Goal: Task Accomplishment & Management: Manage account settings

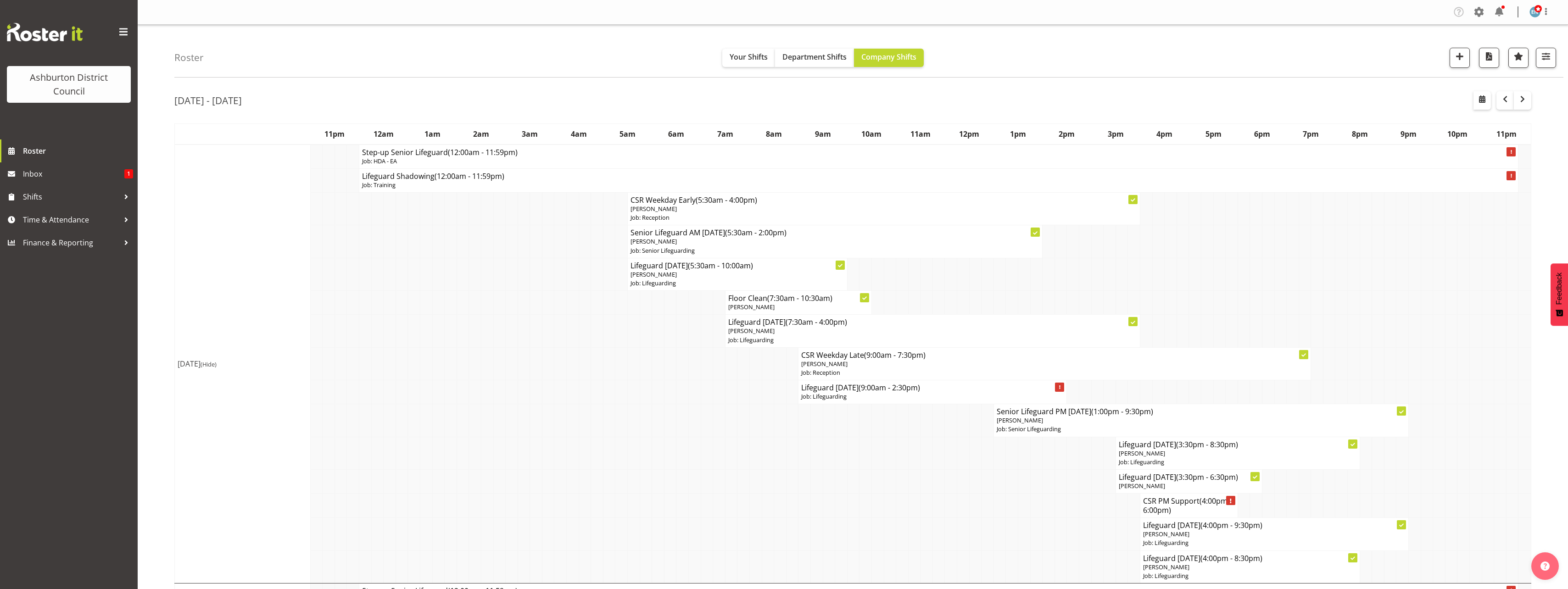
scroll to position [2663, 0]
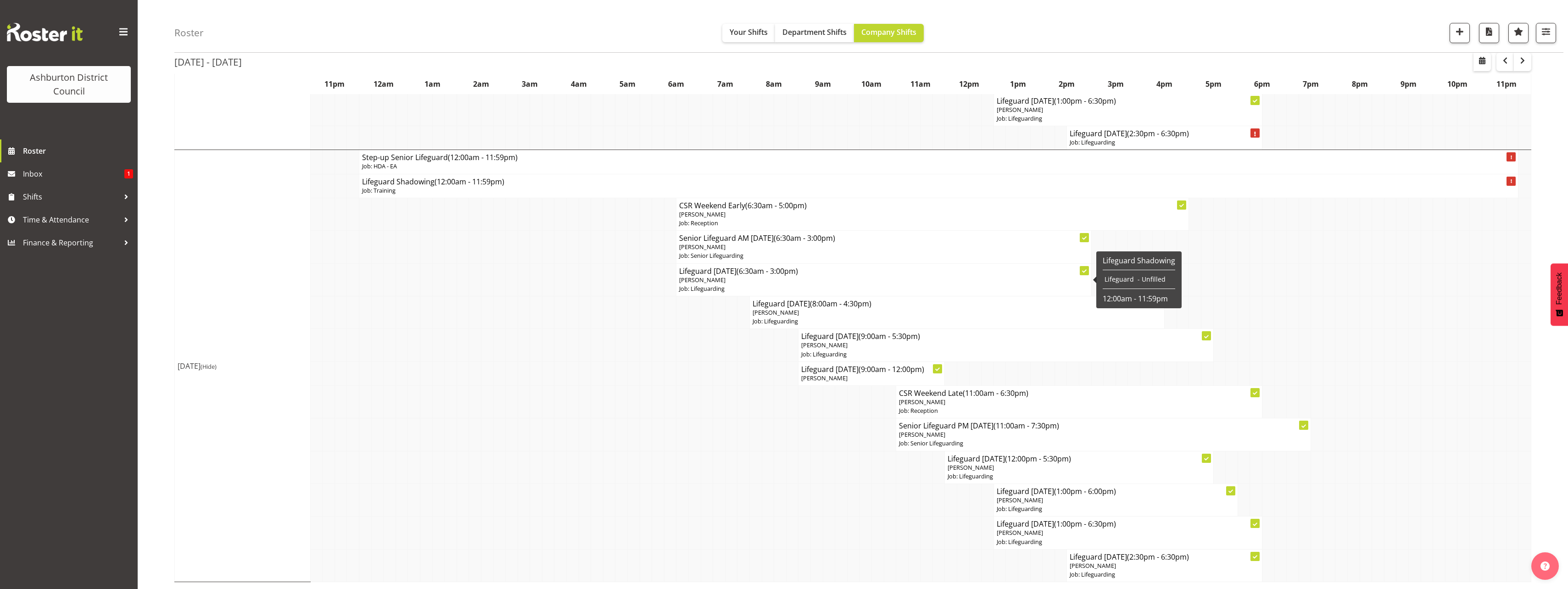
click at [705, 279] on span "[PERSON_NAME]" at bounding box center [702, 280] width 46 height 9
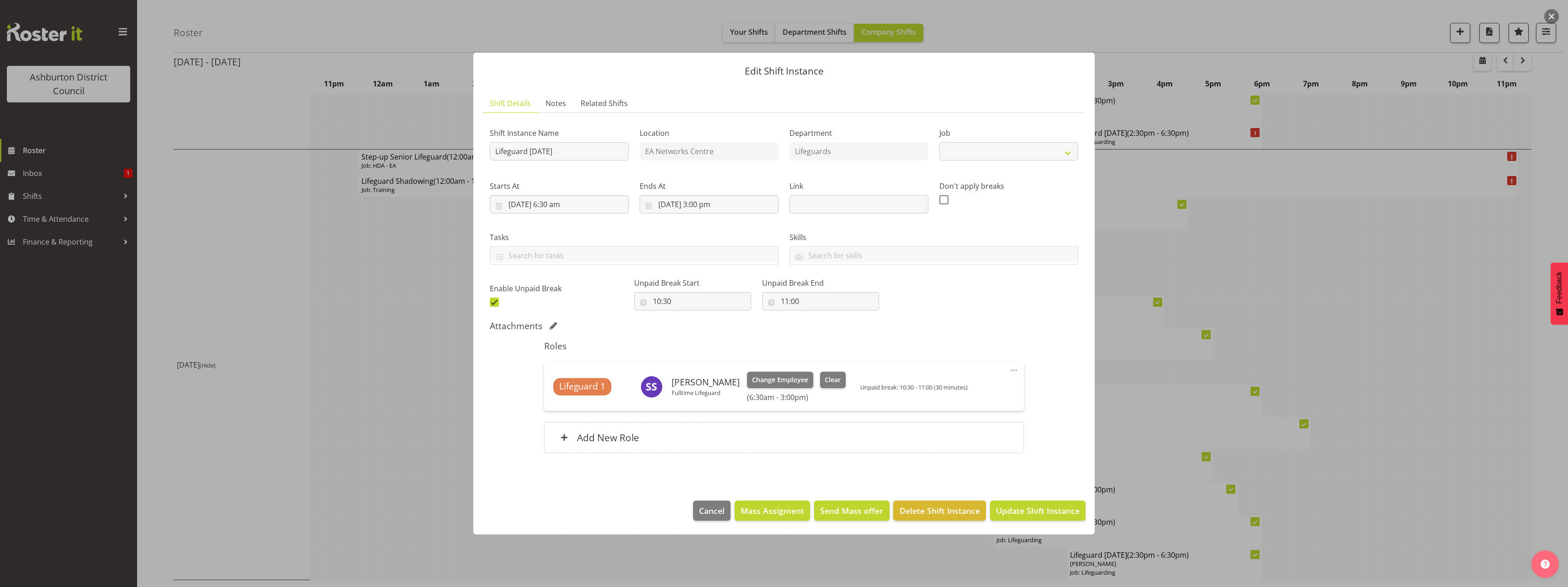
select select "38"
click at [827, 380] on span "Clear" at bounding box center [833, 379] width 16 height 10
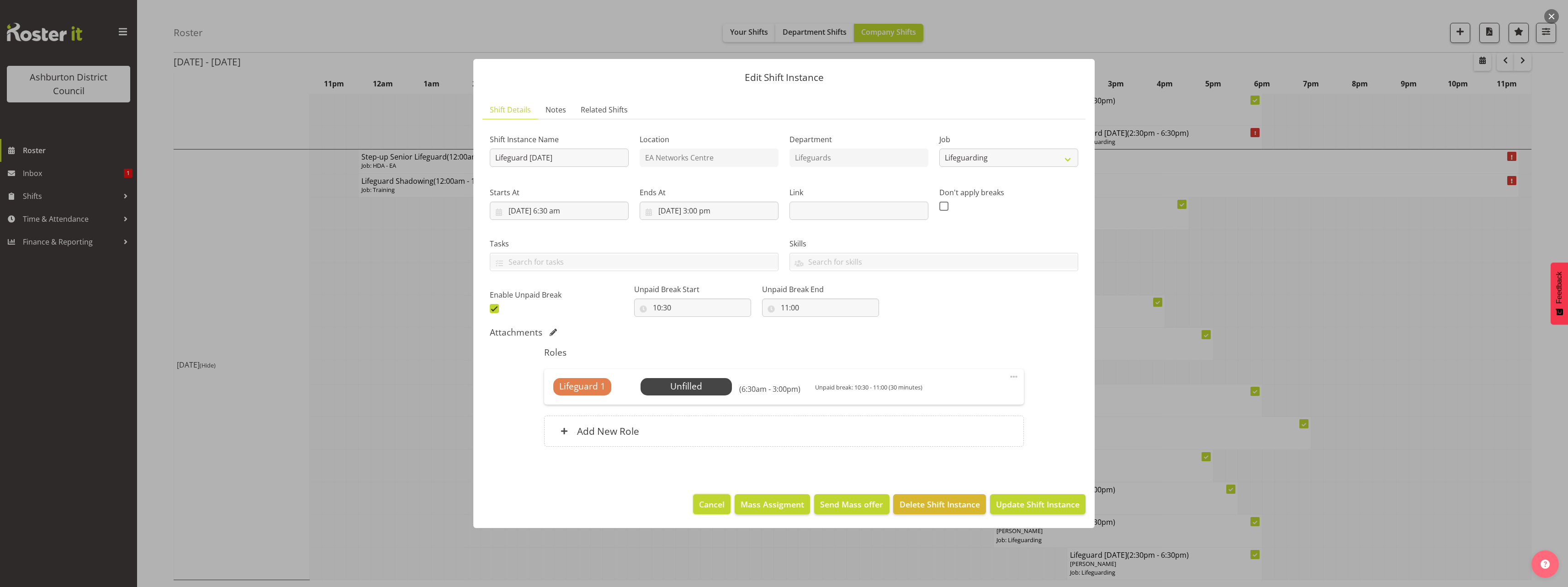
click at [721, 504] on span "Cancel" at bounding box center [712, 504] width 26 height 12
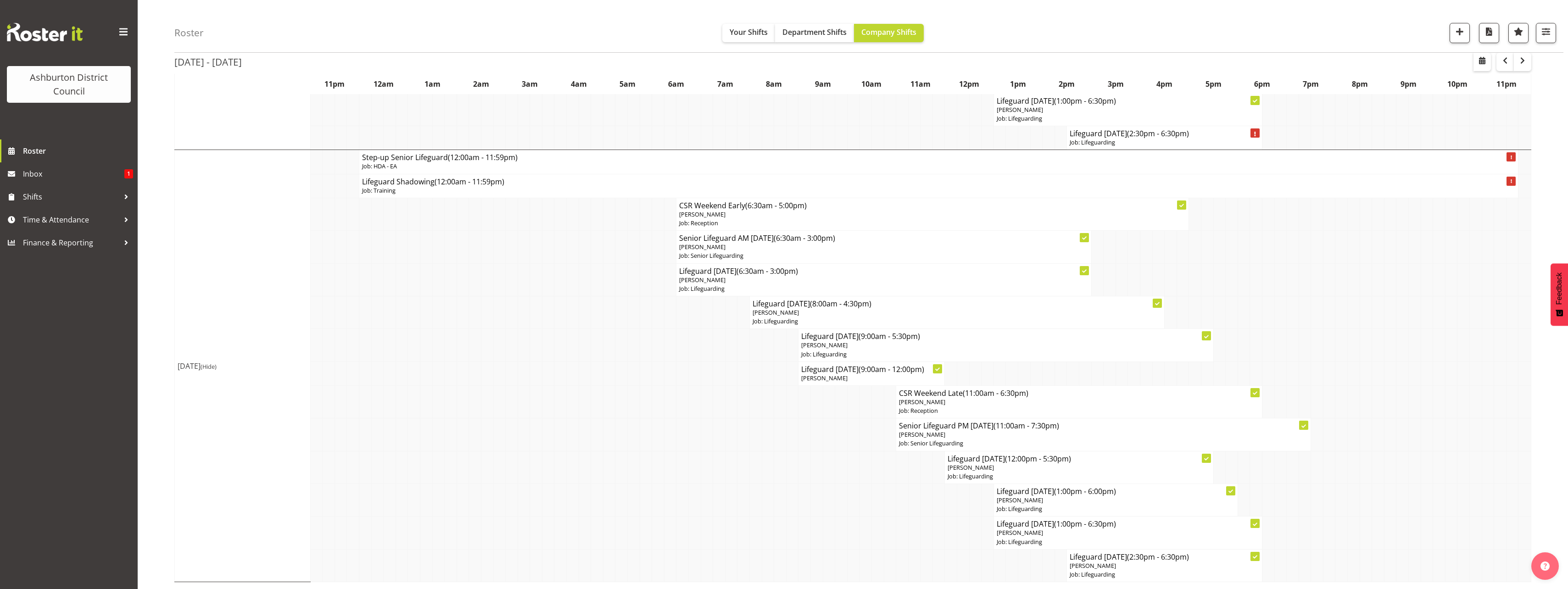
click at [1441, 390] on td at bounding box center [1439, 401] width 12 height 32
click at [1522, 65] on span "button" at bounding box center [1522, 60] width 11 height 11
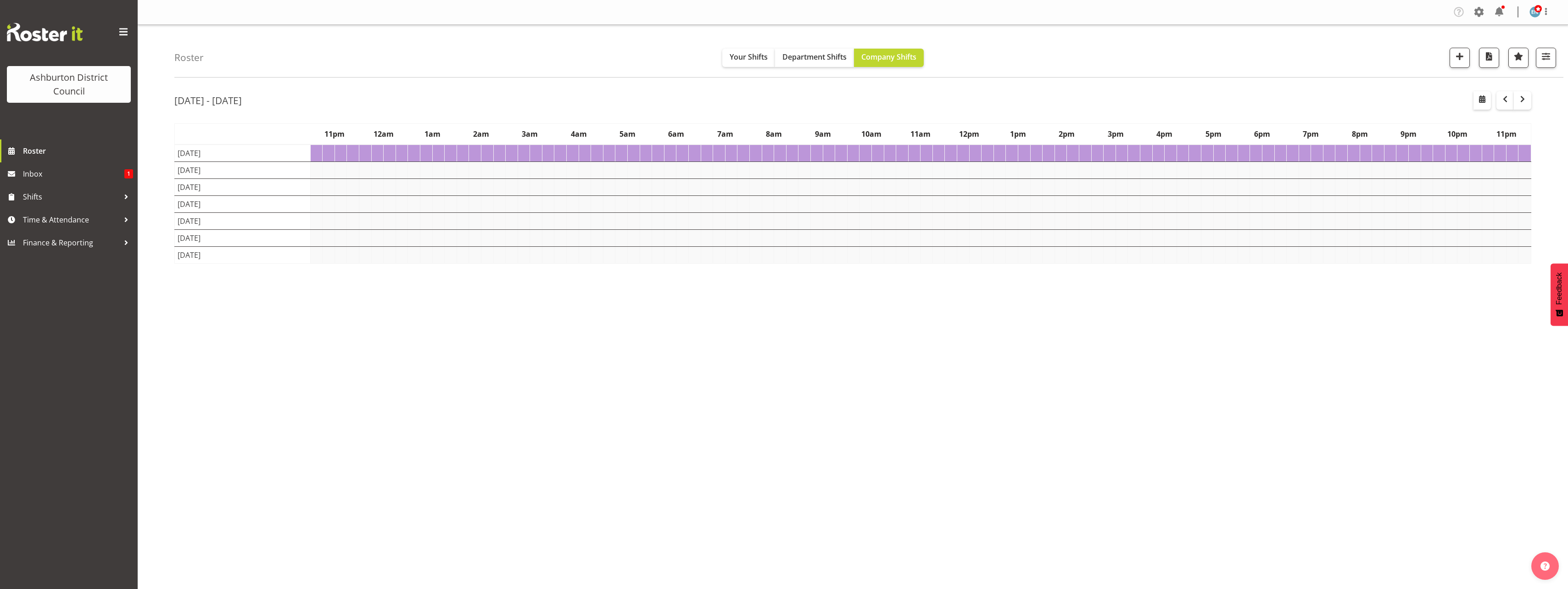
click at [162, 249] on div "Roster Your Shifts Department Shifts Company Shifts 1 Locations [GEOGRAPHIC_DAT…" at bounding box center [853, 238] width 1430 height 426
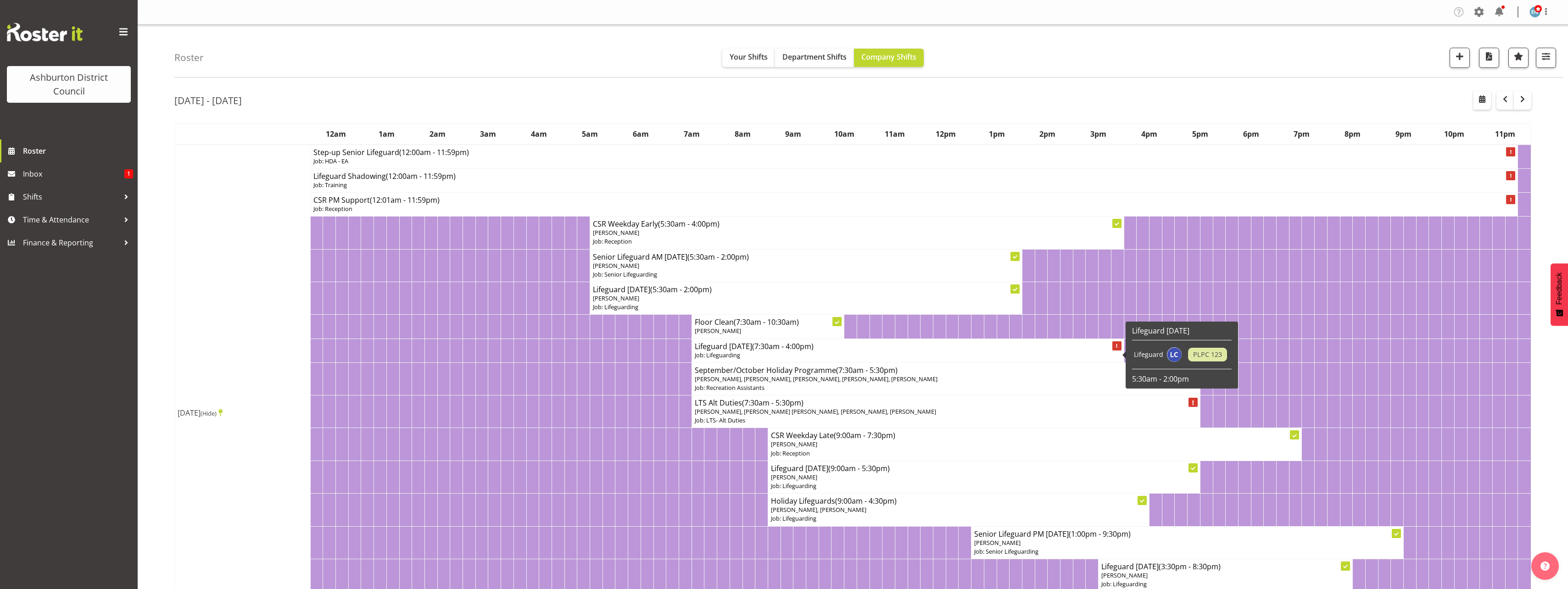
click at [780, 351] on p "Job: Lifeguarding" at bounding box center [907, 355] width 426 height 9
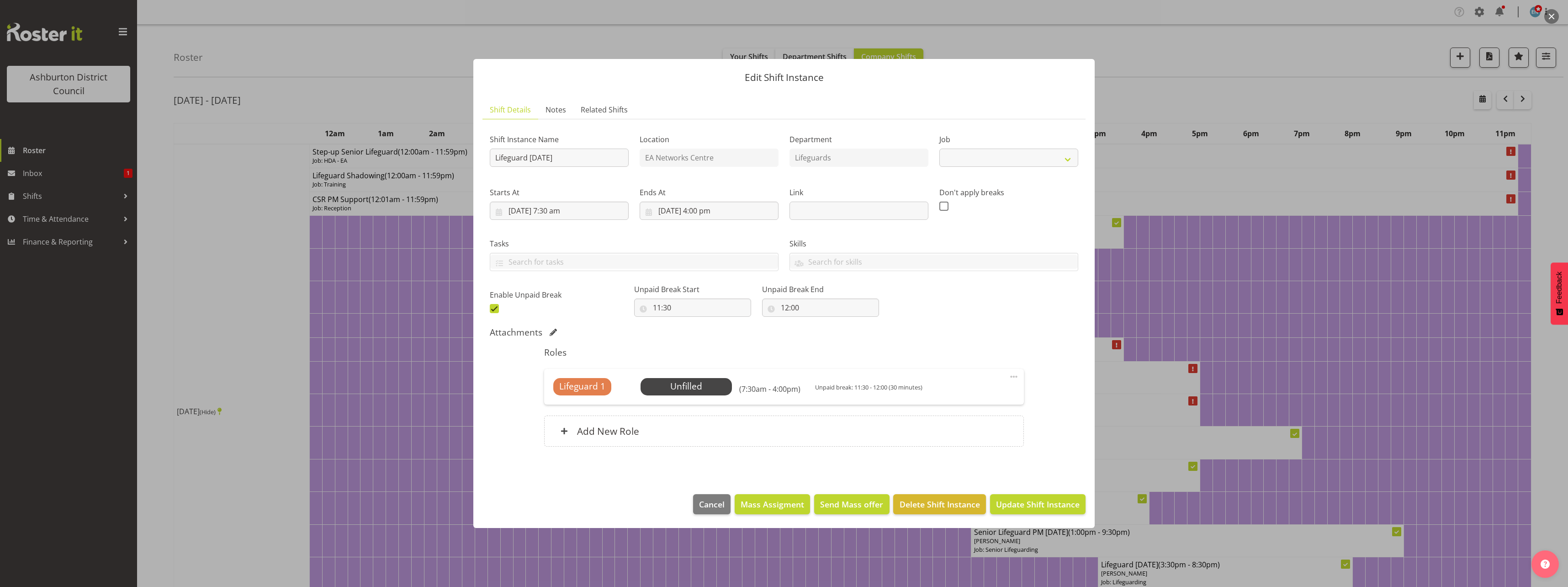
select select "38"
click at [1018, 376] on span at bounding box center [1014, 376] width 11 height 11
click at [978, 393] on link "Edit" at bounding box center [975, 396] width 88 height 16
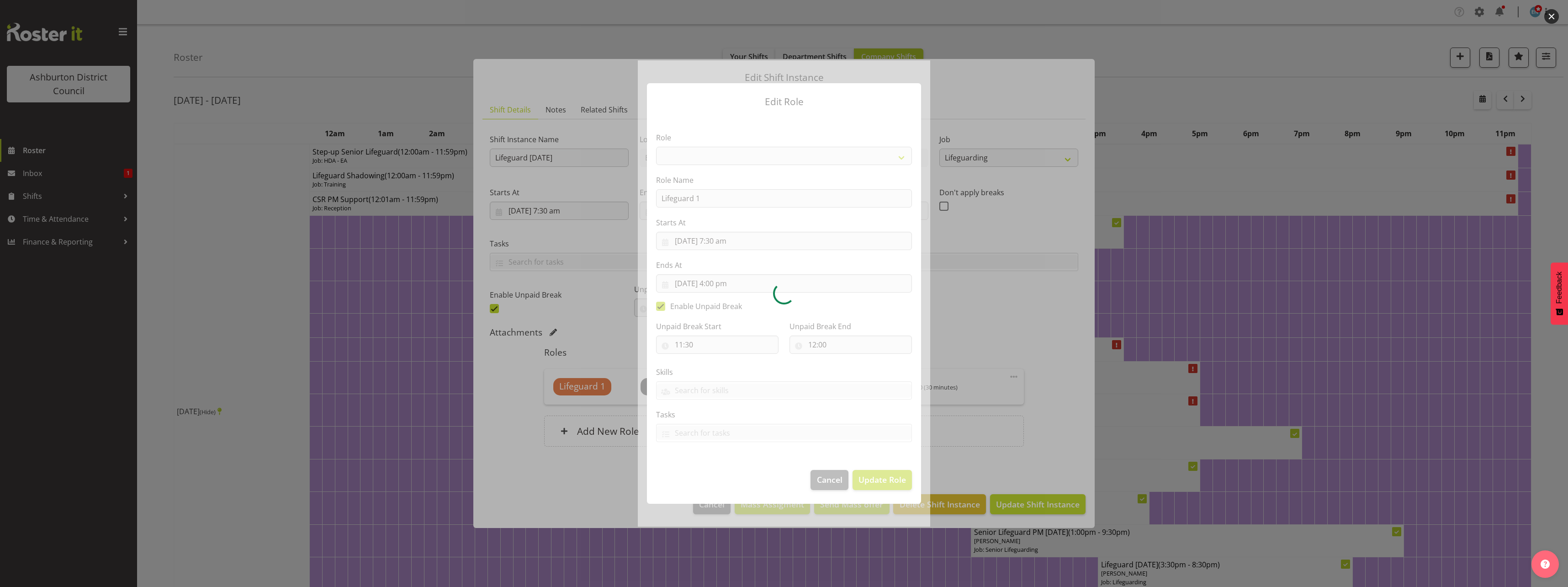
select select "64"
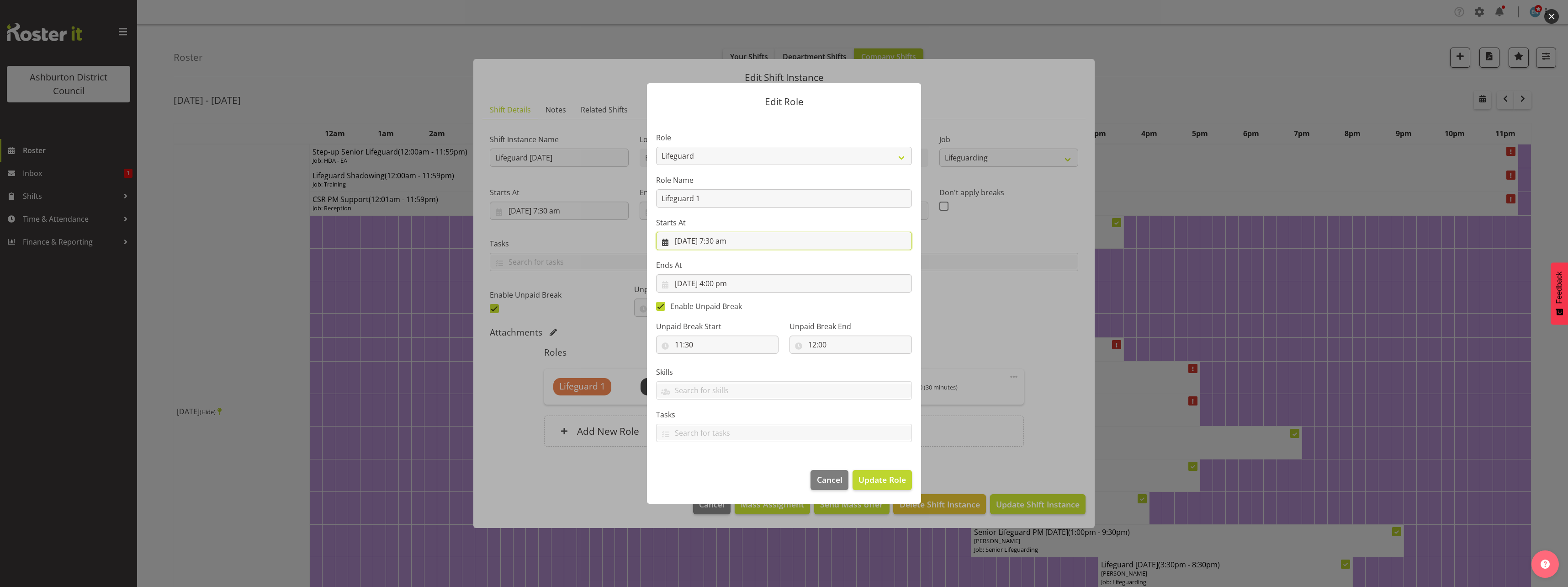
click at [723, 241] on input "[DATE] 7:30 am" at bounding box center [784, 241] width 256 height 18
click at [726, 443] on select "00 01 02 03 04 05 06 07 08 09 10 11 12 13 14 15 16 17 18 19 20 21 22 23" at bounding box center [729, 435] width 21 height 18
select select "8"
click at [719, 426] on select "00 01 02 03 04 05 06 07 08 09 10 11 12 13 14 15 16 17 18 19 20 21 22 23" at bounding box center [729, 435] width 21 height 18
type input "[DATE] 8:30 am"
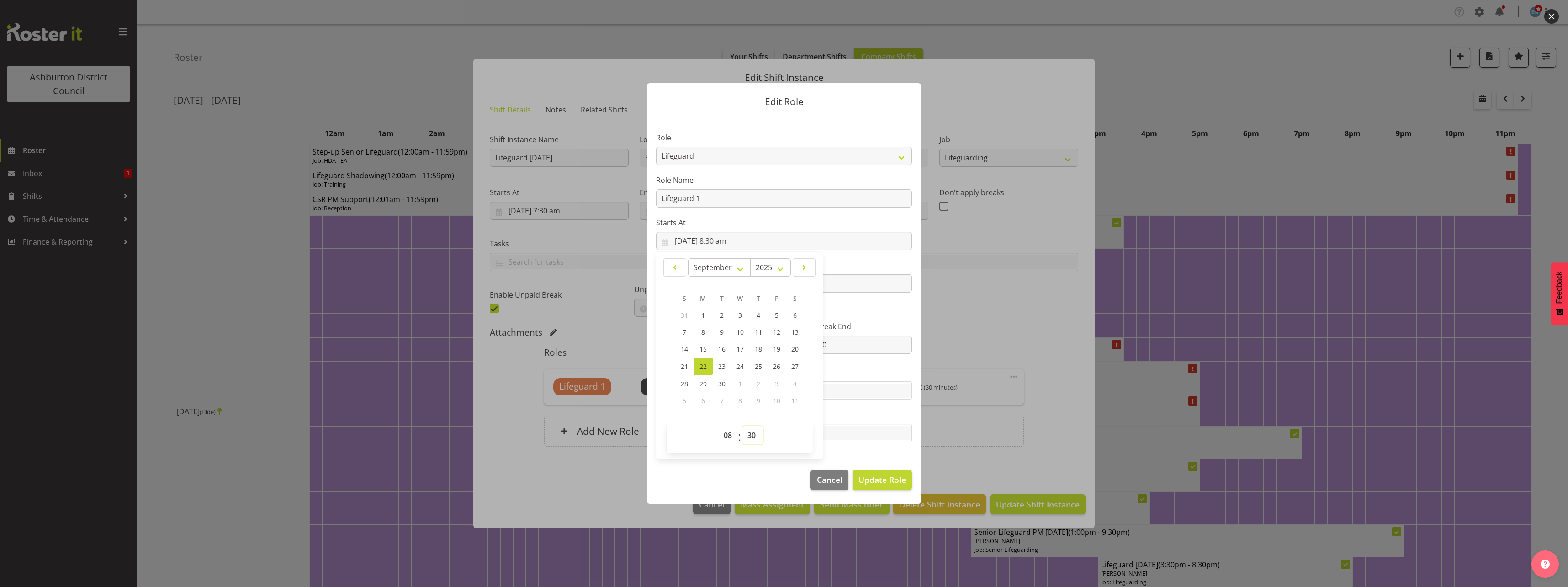
drag, startPoint x: 752, startPoint y: 441, endPoint x: 752, endPoint y: 429, distance: 12.0
click at [752, 441] on select "00 01 02 03 04 05 06 07 08 09 10 11 12 13 14 15 16 17 18 19 20 21 22 23 24 25 2…" at bounding box center [753, 435] width 21 height 18
select select "0"
click at [743, 426] on select "00 01 02 03 04 05 06 07 08 09 10 11 12 13 14 15 16 17 18 19 20 21 22 23 24 25 2…" at bounding box center [753, 435] width 21 height 18
type input "[DATE] 8:00 am"
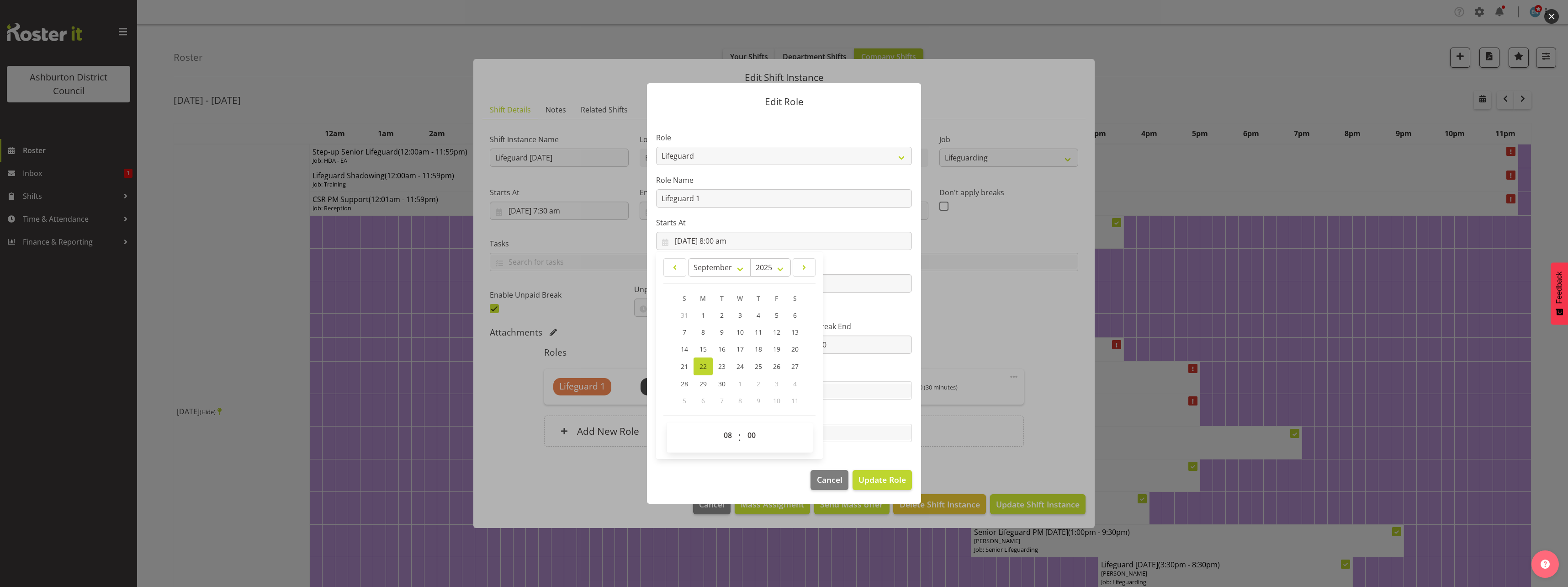
click at [866, 214] on section "Role AAGM Deputy Director AAGM Director Archivist Childrens Librarian Collectio…" at bounding box center [784, 288] width 274 height 345
click at [661, 306] on span at bounding box center [660, 306] width 9 height 9
click at [661, 306] on input "Enable Unpaid Break" at bounding box center [659, 306] width 6 height 6
checkbox input "false"
click at [719, 287] on input "[DATE] 4:00 pm" at bounding box center [784, 283] width 256 height 18
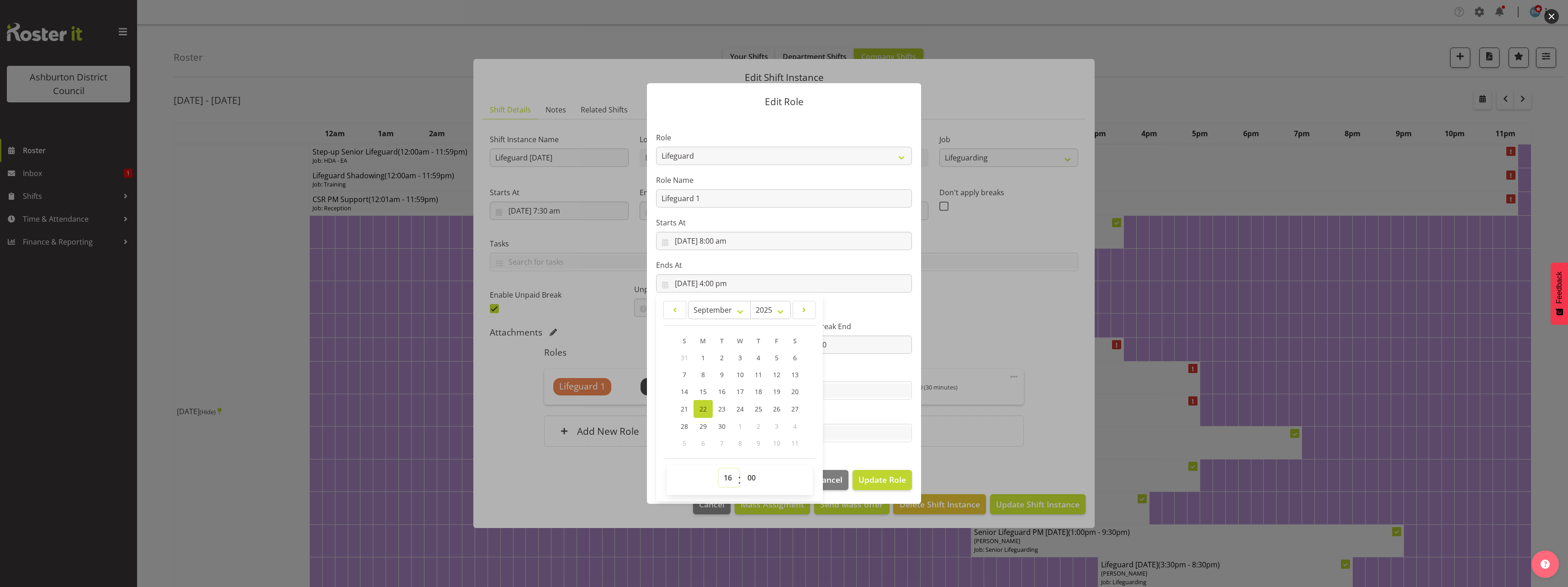
click at [731, 479] on select "00 01 02 03 04 05 06 07 08 09 10 11 12 13 14 15 16 17 18 19 20 21 22 23" at bounding box center [729, 477] width 21 height 18
select select "11"
click at [719, 487] on select "00 01 02 03 04 05 06 07 08 09 10 11 12 13 14 15 16 17 18 19 20 21 22 23" at bounding box center [729, 477] width 21 height 18
type input "[DATE] 11:00 am"
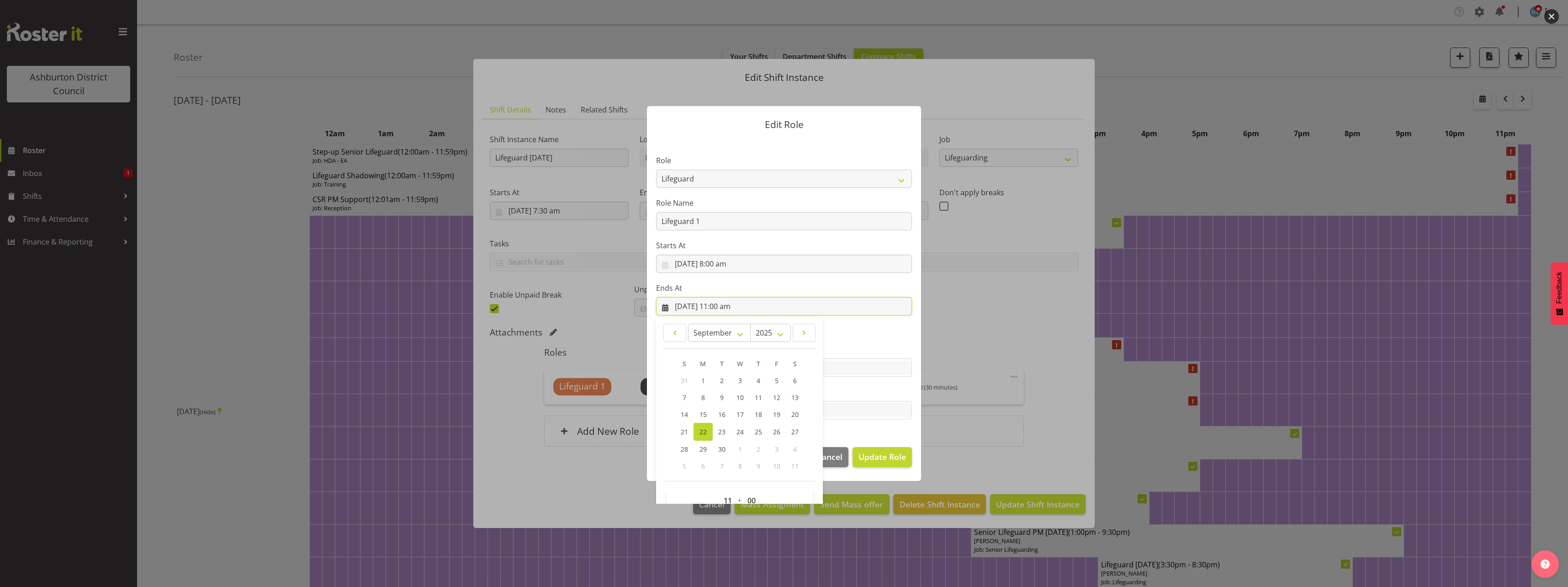
click at [873, 314] on input "[DATE] 11:00 am" at bounding box center [784, 306] width 256 height 18
click at [878, 281] on section "Role AAGM Deputy Director AAGM Director Archivist Childrens Librarian Collectio…" at bounding box center [784, 287] width 274 height 299
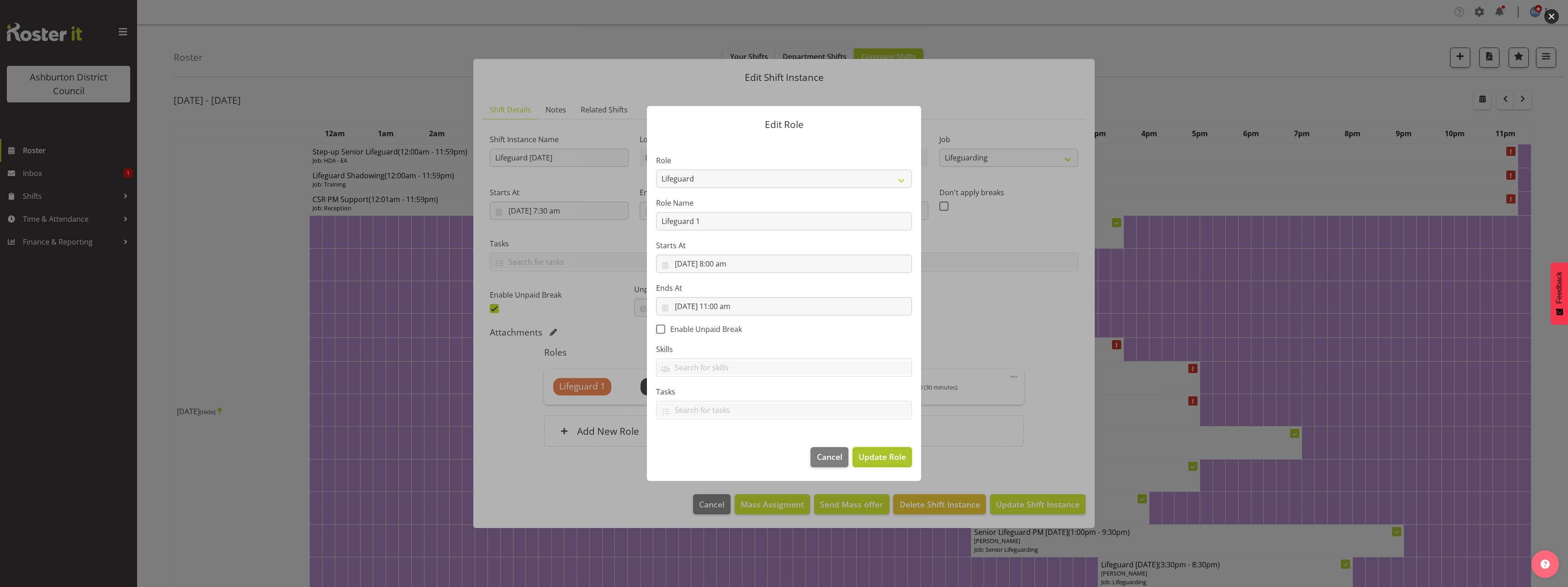
click at [878, 457] on span "Update Role" at bounding box center [882, 457] width 47 height 12
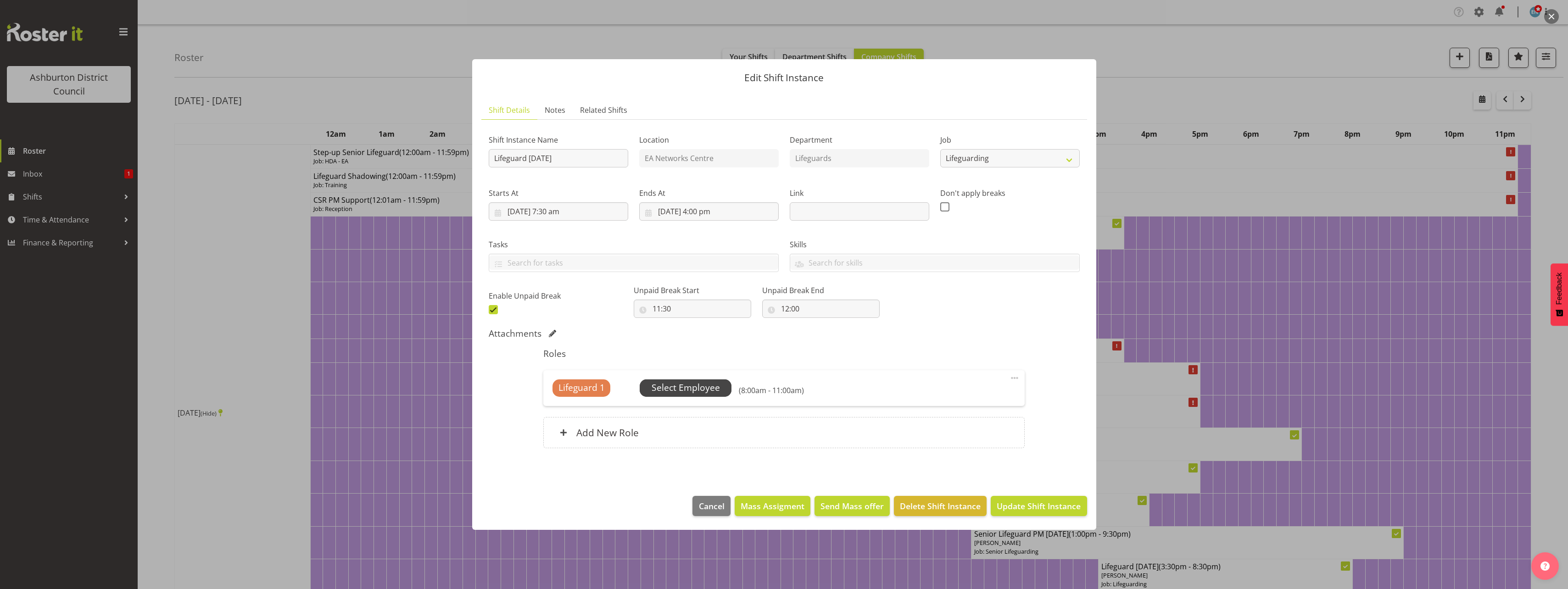
click at [709, 387] on span "Select Employee" at bounding box center [686, 388] width 68 height 13
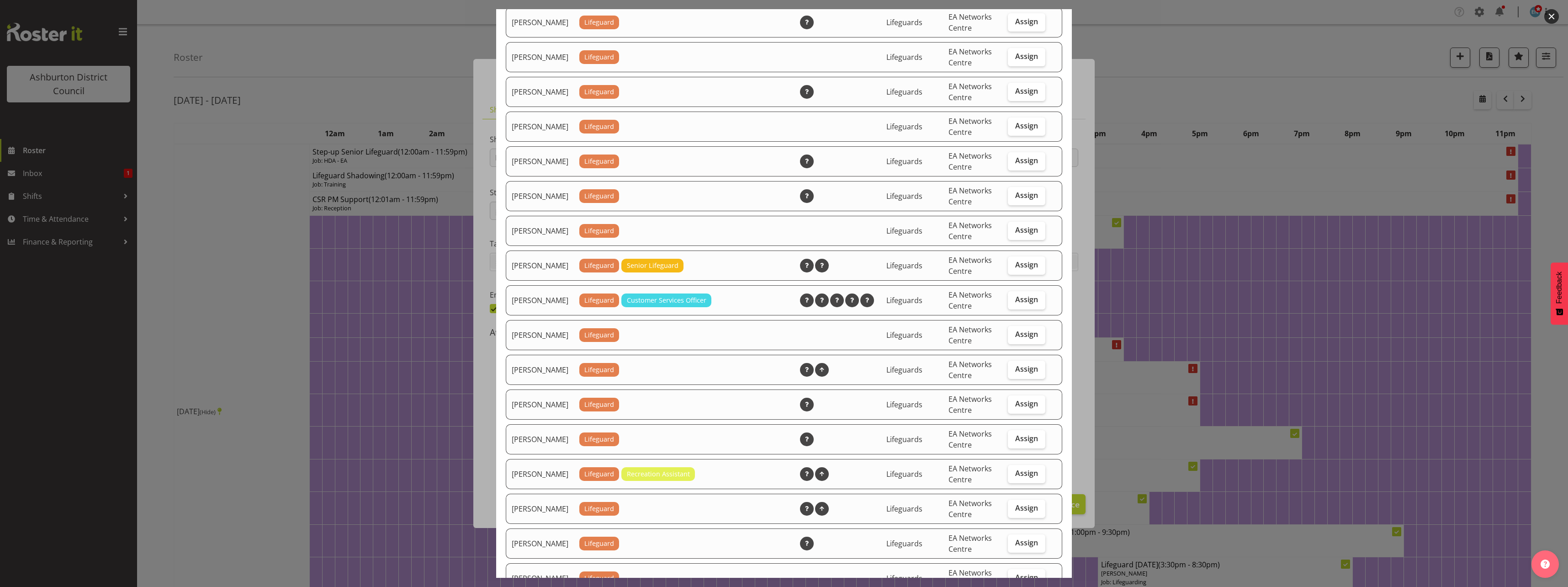
scroll to position [873, 0]
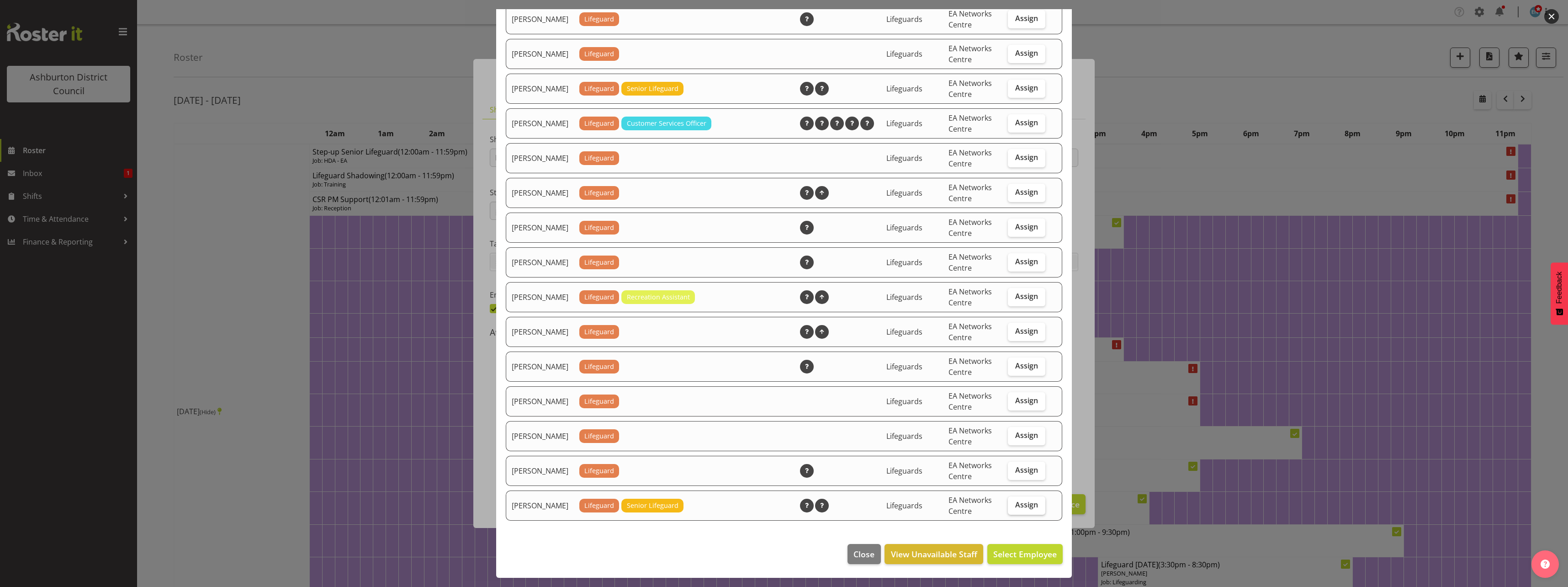
click at [1028, 507] on span "Assign" at bounding box center [1027, 504] width 23 height 9
click at [1014, 507] on input "Assign" at bounding box center [1011, 505] width 6 height 6
checkbox input "true"
click at [1025, 547] on button "Assign [PERSON_NAME]" at bounding box center [1010, 554] width 104 height 20
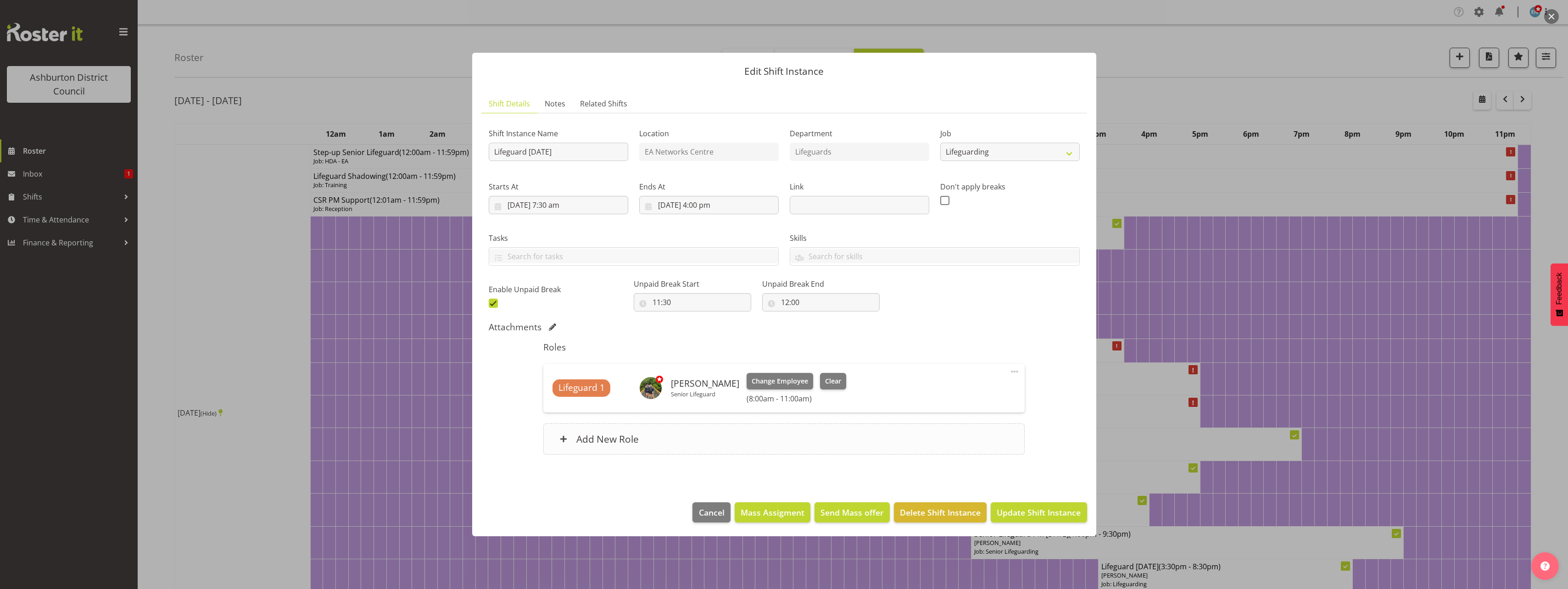
click at [747, 423] on div "Add New Role" at bounding box center [784, 439] width 481 height 31
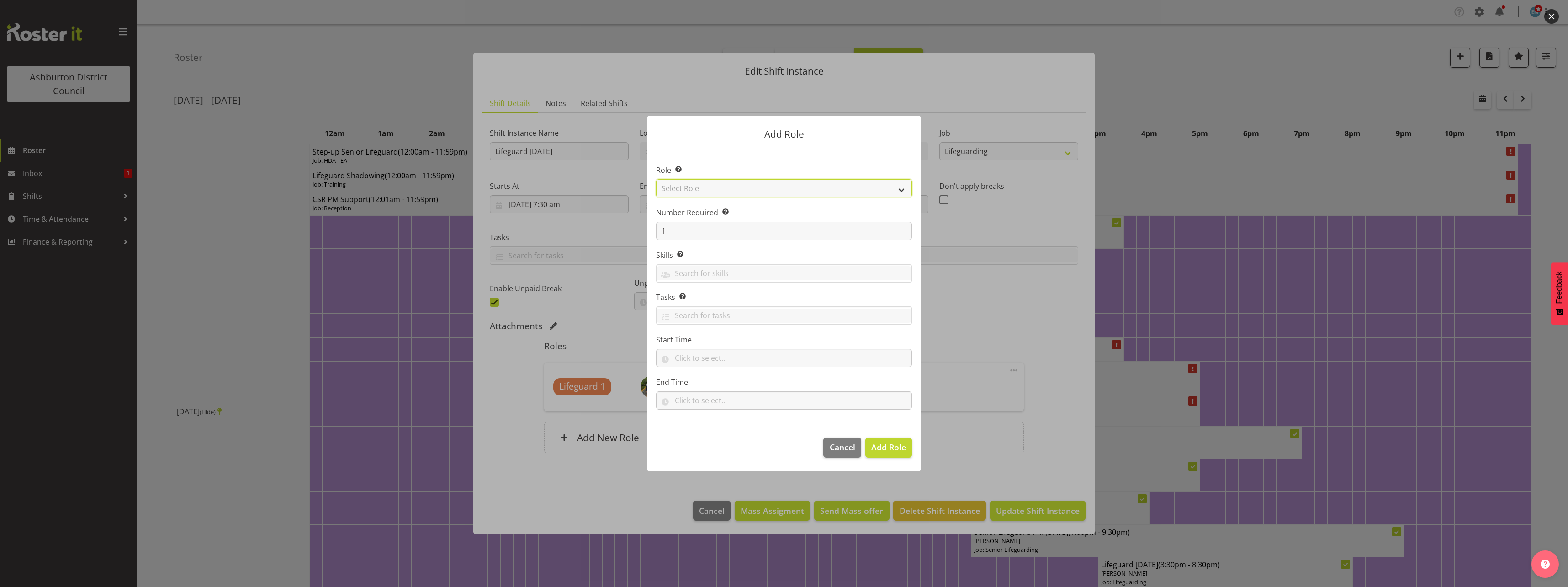
click at [728, 189] on select "Select Role AAGM Deputy Director AAGM Director Archivist Childrens Librarian Co…" at bounding box center [784, 188] width 256 height 18
select select "64"
click at [656, 179] on select "Select Role AAGM Deputy Director AAGM Director Archivist Childrens Librarian Co…" at bounding box center [784, 188] width 256 height 18
click at [724, 353] on input "text" at bounding box center [784, 358] width 256 height 18
click at [717, 378] on select "00 00 01 02 03 04 05 06 07 08 09 10 11 12 13 14 15 16 17 18 19 20 21 22 23" at bounding box center [718, 382] width 21 height 18
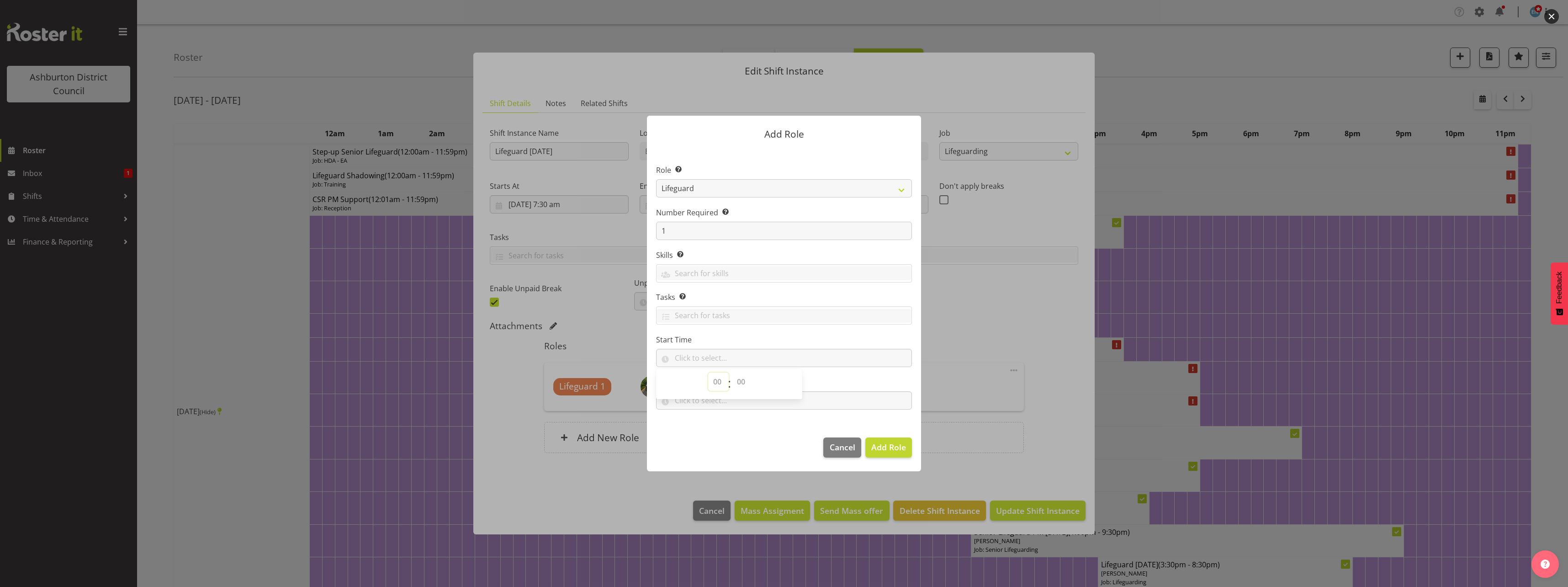
select select "11"
click at [708, 373] on select "00 00 01 02 03 04 05 06 07 08 09 10 11 12 13 14 15 16 17 18 19 20 21 22 23" at bounding box center [718, 382] width 21 height 18
click at [746, 378] on select "00 00 01 02 03 04 05 06 07 08 09 10 11 12 13 14 15 16 17 18 19 20 21 22 23 24 2…" at bounding box center [742, 382] width 21 height 18
select select "30"
click at [732, 373] on select "00 00 01 02 03 04 05 06 07 08 09 10 11 12 13 14 15 16 17 18 19 20 21 22 23 24 2…" at bounding box center [742, 382] width 21 height 18
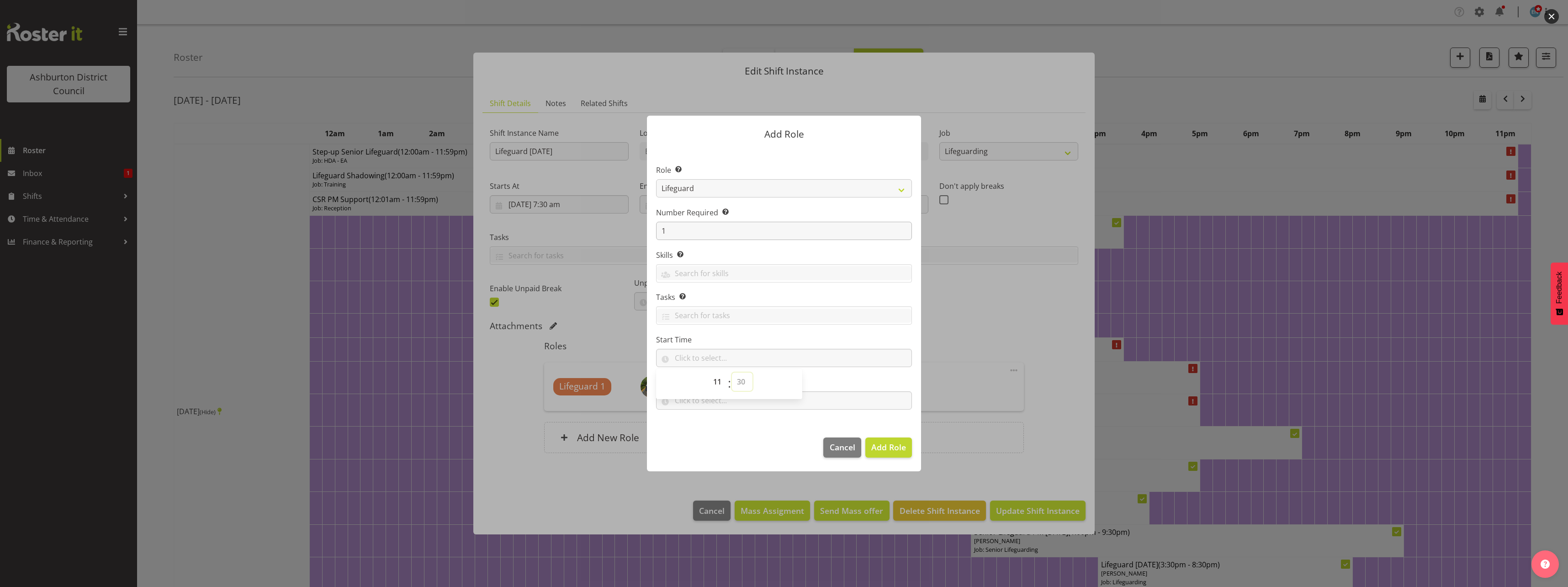
type input "11:30"
click at [856, 296] on label "Tasks Selecting tasks here means these tasks are specific to this role. When se…" at bounding box center [784, 297] width 256 height 11
click at [728, 397] on input "text" at bounding box center [784, 400] width 256 height 18
drag, startPoint x: 718, startPoint y: 421, endPoint x: 719, endPoint y: 413, distance: 8.1
click at [718, 421] on select "00 00 01 02 03 04 05 06 07 08 09 10 11 12 13 14 15 16 17 18 19 20 21 22 23" at bounding box center [718, 424] width 21 height 18
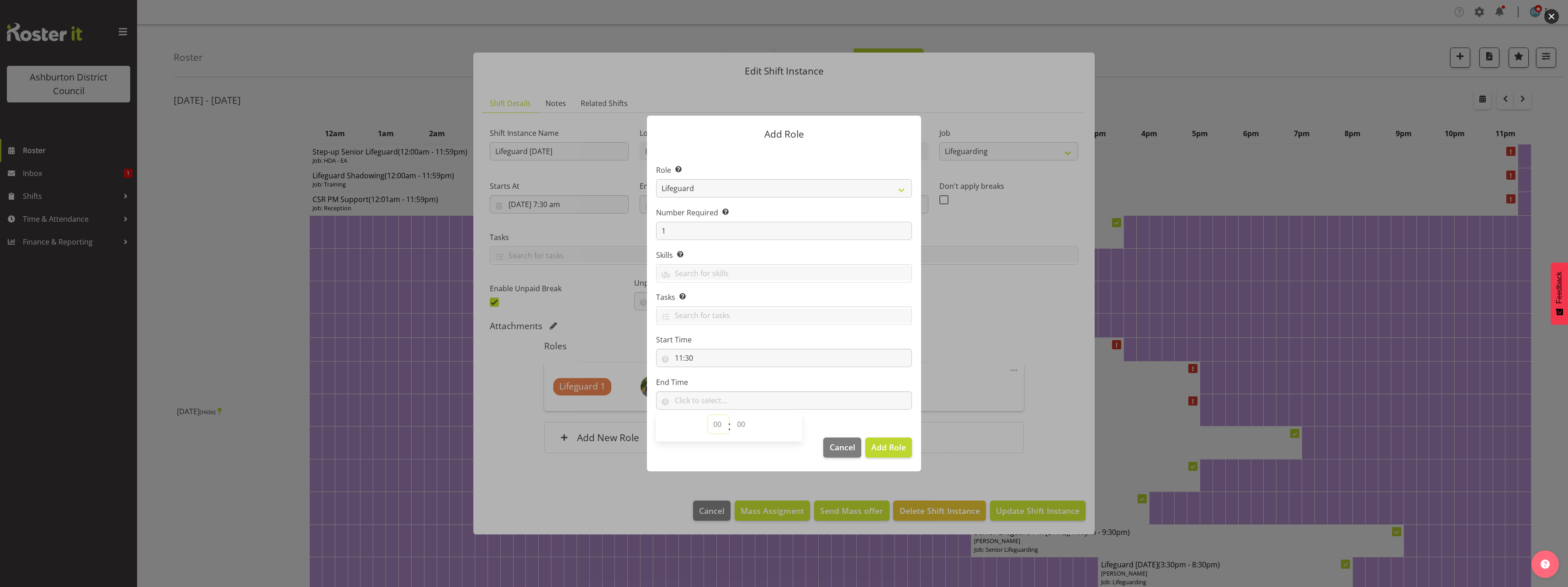
select select "16"
click at [708, 415] on select "00 00 01 02 03 04 05 06 07 08 09 10 11 12 13 14 15 16 17 18 19 20 21 22 23" at bounding box center [718, 424] width 21 height 18
drag, startPoint x: 738, startPoint y: 426, endPoint x: 739, endPoint y: 418, distance: 8.1
click at [739, 426] on select "00 00 01 02 03 04 05 06 07 08 09 10 11 12 13 14 15 16 17 18 19 20 21 22 23 24 2…" at bounding box center [742, 424] width 21 height 18
select select "0"
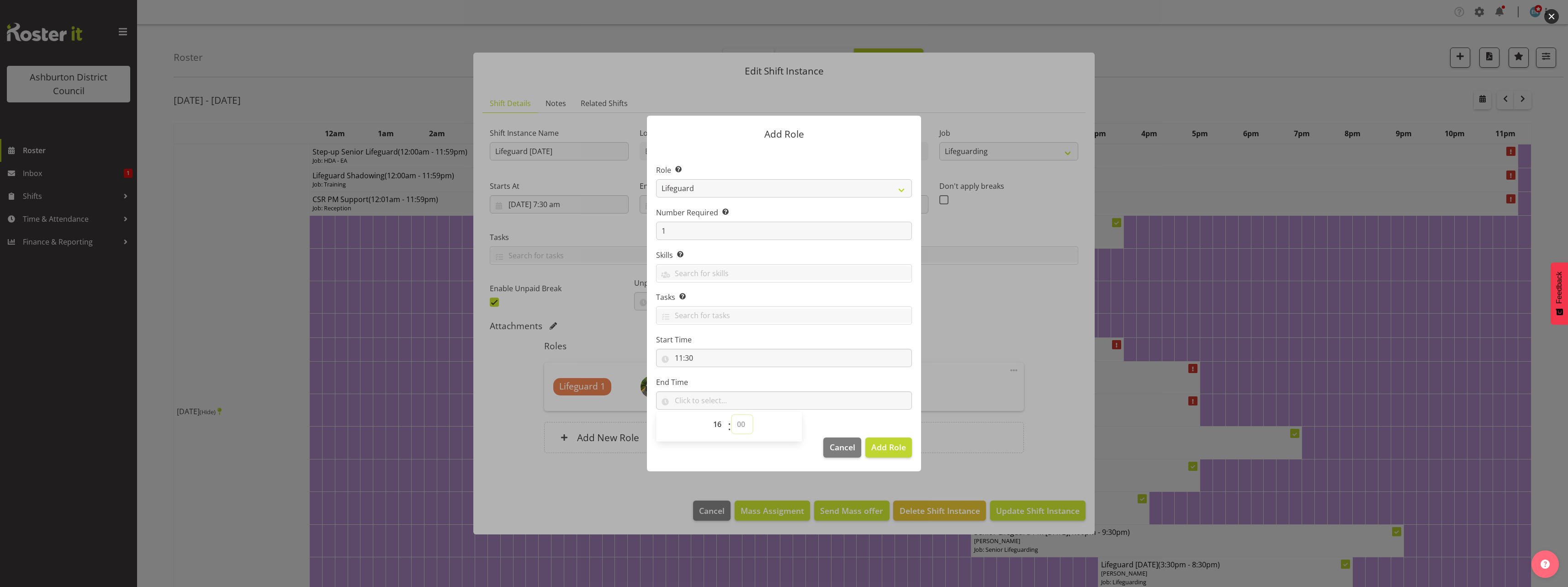
click at [732, 415] on select "00 00 01 02 03 04 05 06 07 08 09 10 11 12 13 14 15 16 17 18 19 20 21 22 23 24 2…" at bounding box center [742, 424] width 21 height 18
type input "16:00"
click at [863, 415] on section "Role Select the role you wish to add to the shift. AAGM Deputy Director AAGM Di…" at bounding box center [784, 287] width 274 height 279
click at [884, 448] on span "Add Role" at bounding box center [888, 447] width 35 height 11
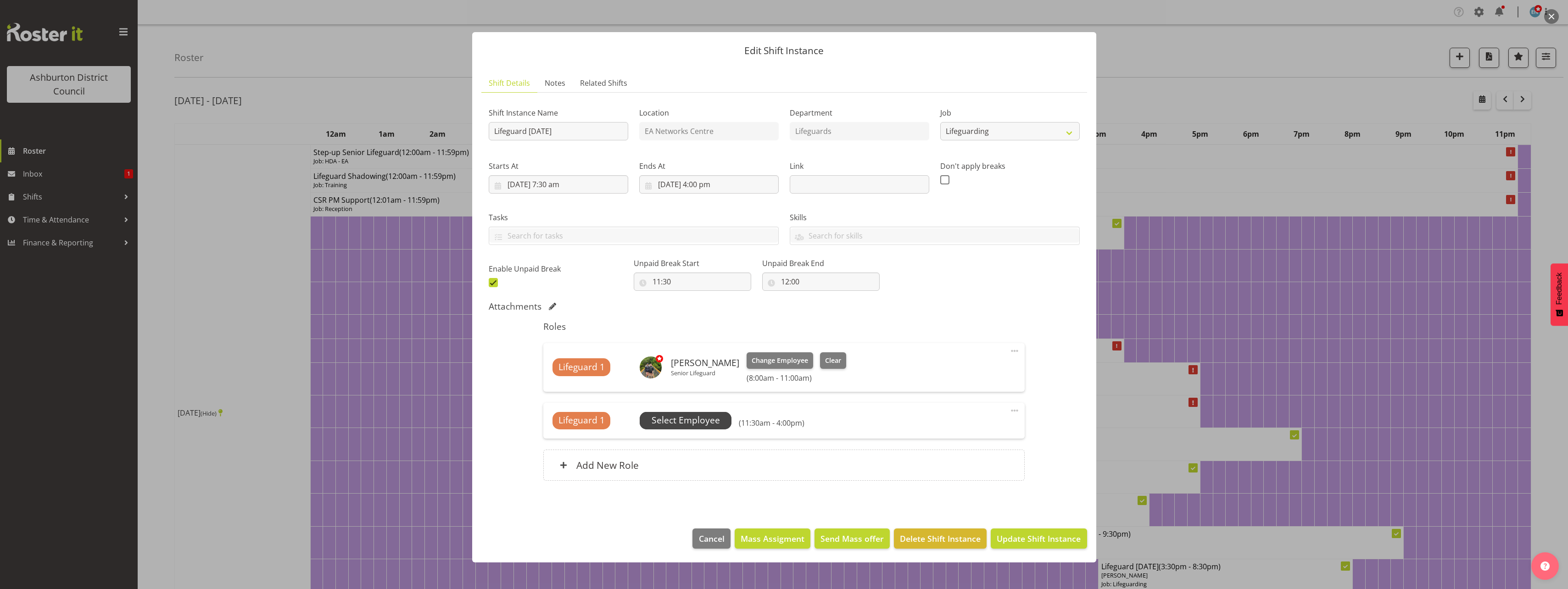
click at [678, 419] on span "Select Employee" at bounding box center [686, 420] width 68 height 13
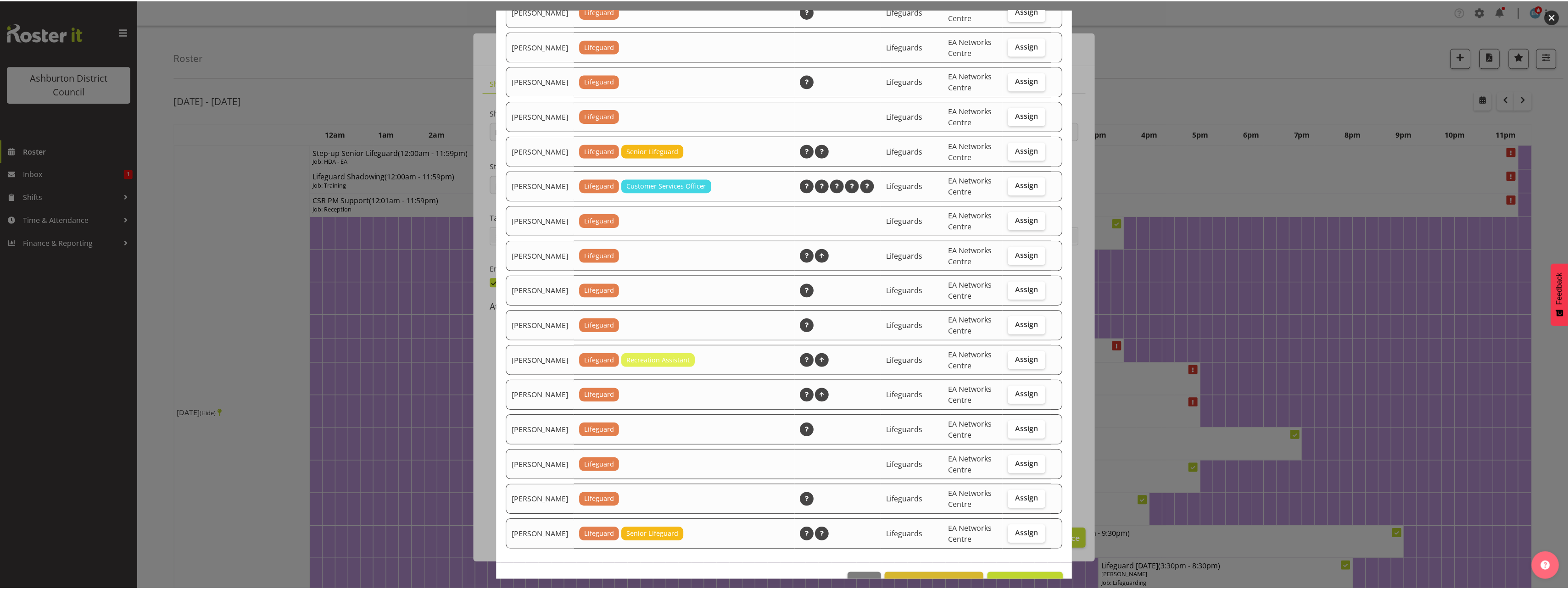
scroll to position [771, 0]
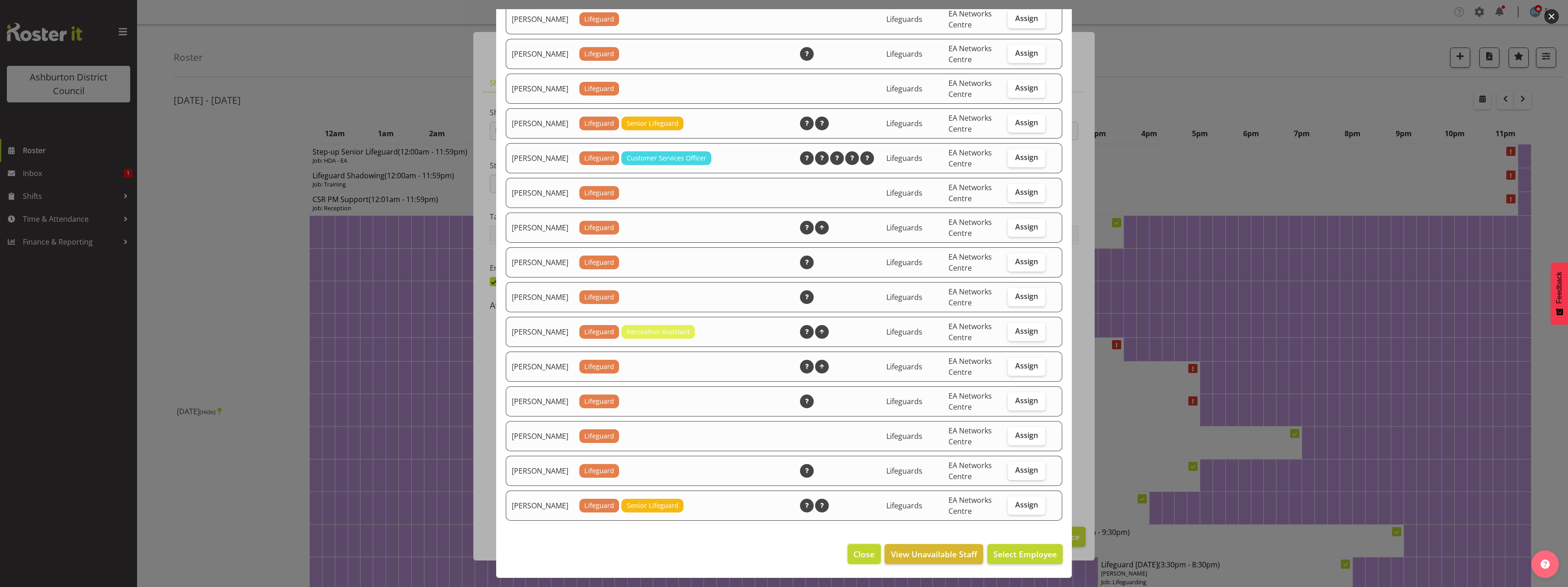
click at [868, 561] on button "Close" at bounding box center [864, 554] width 33 height 20
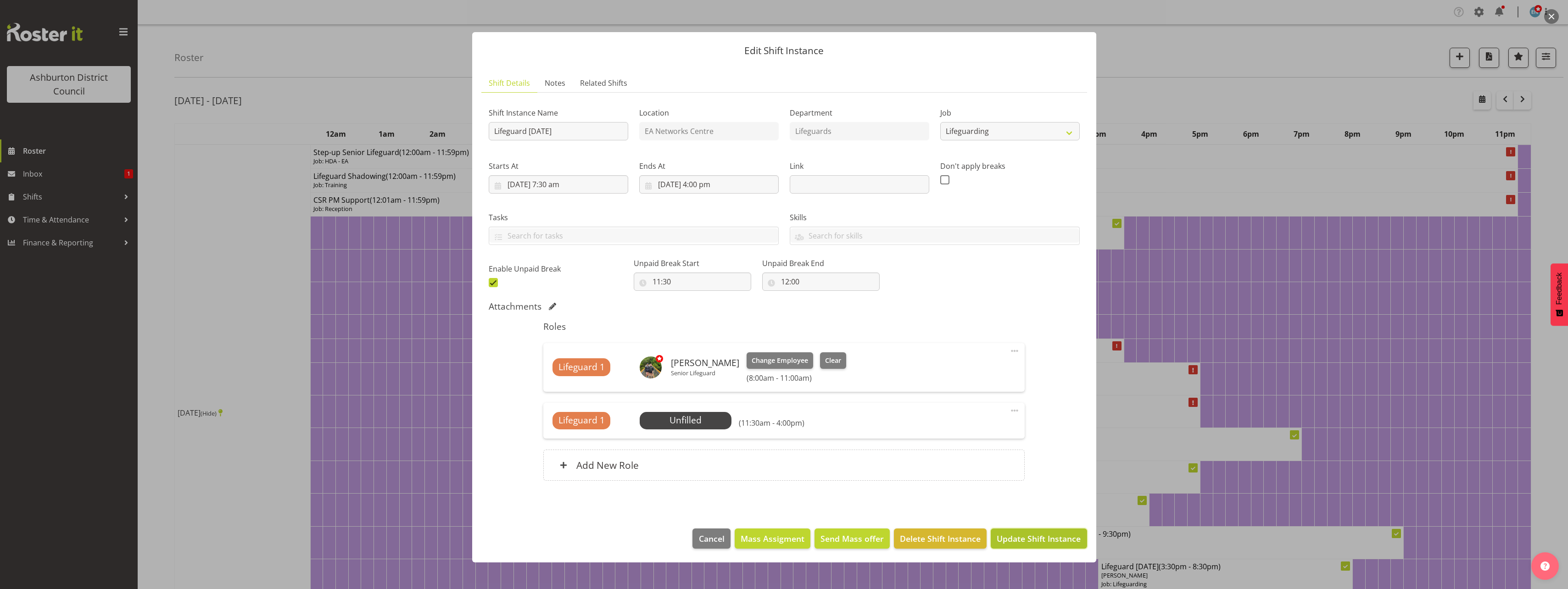
click at [1020, 546] on button "Update Shift Instance" at bounding box center [1039, 538] width 96 height 20
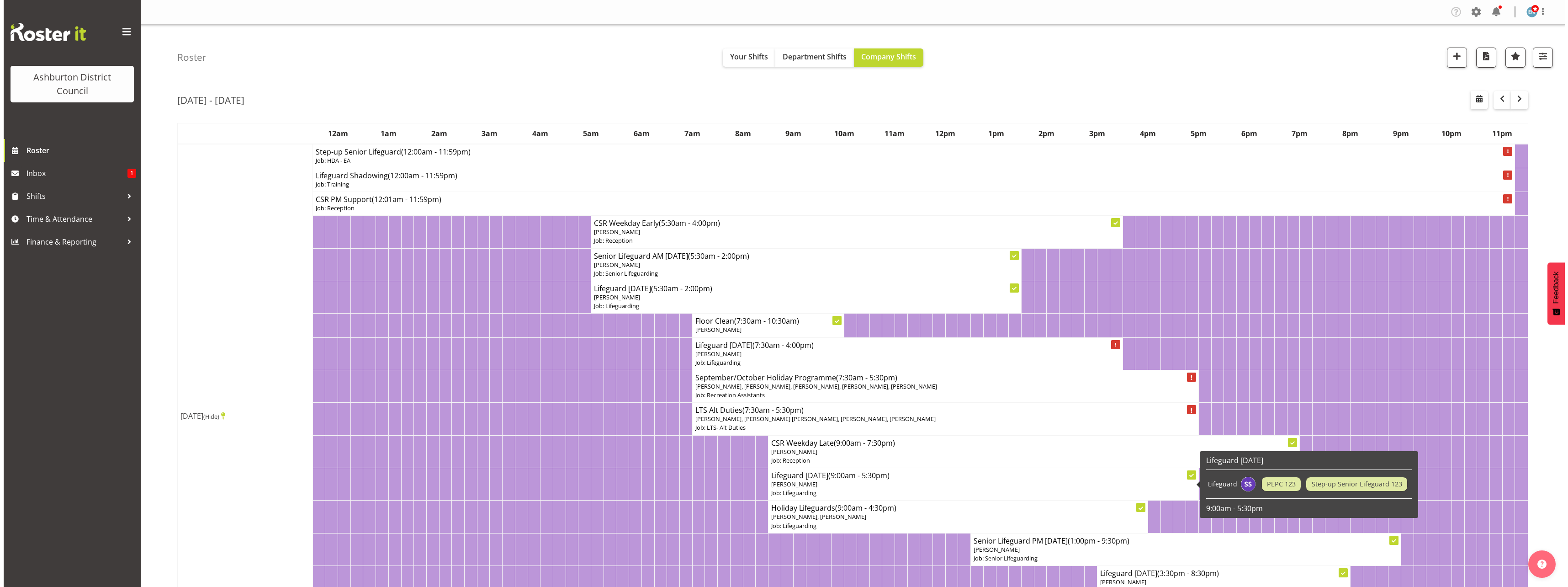
scroll to position [228, 0]
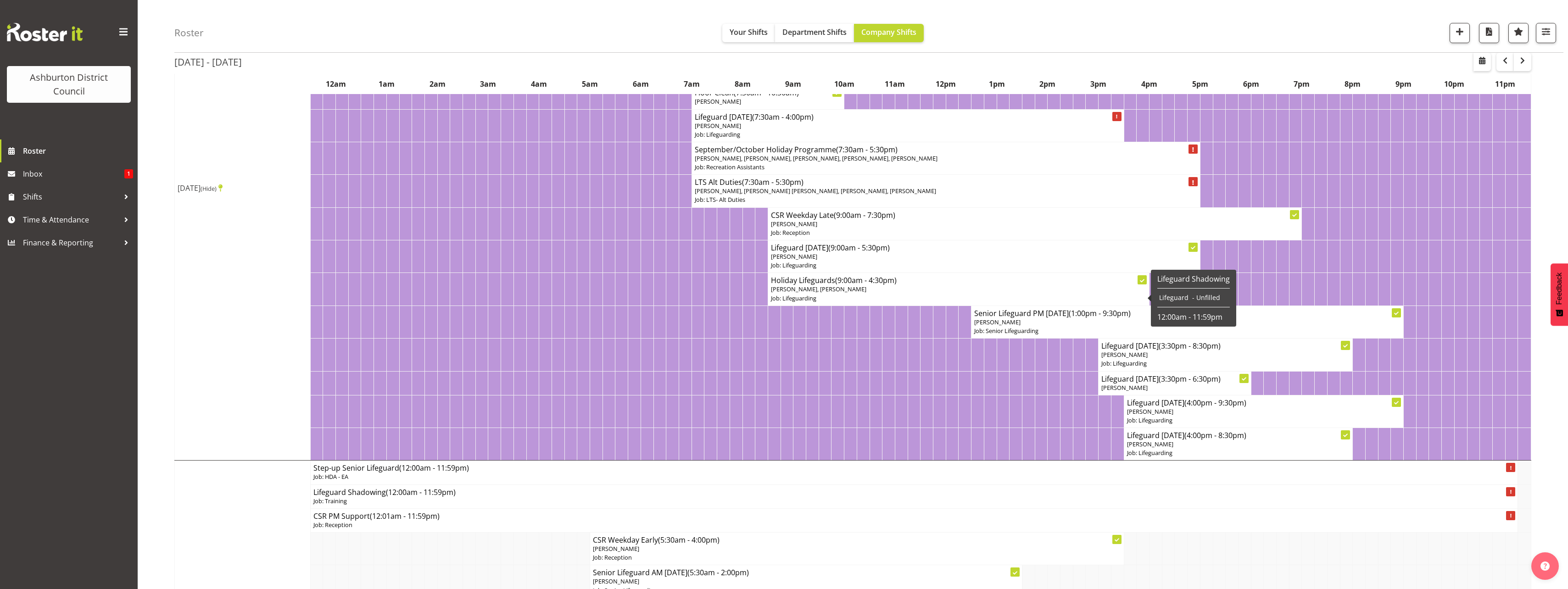
click at [897, 291] on p "[PERSON_NAME], [PERSON_NAME]" at bounding box center [959, 289] width 375 height 9
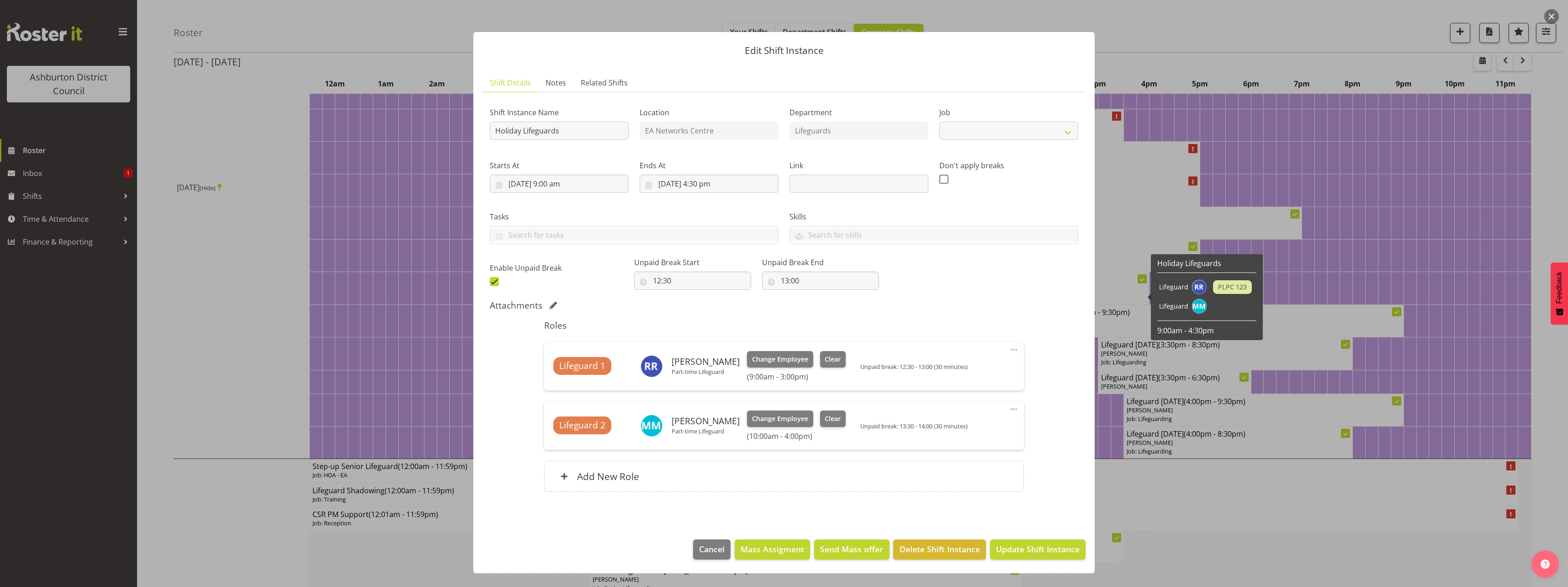
select select "38"
click at [788, 418] on span "Change Employee" at bounding box center [780, 418] width 56 height 10
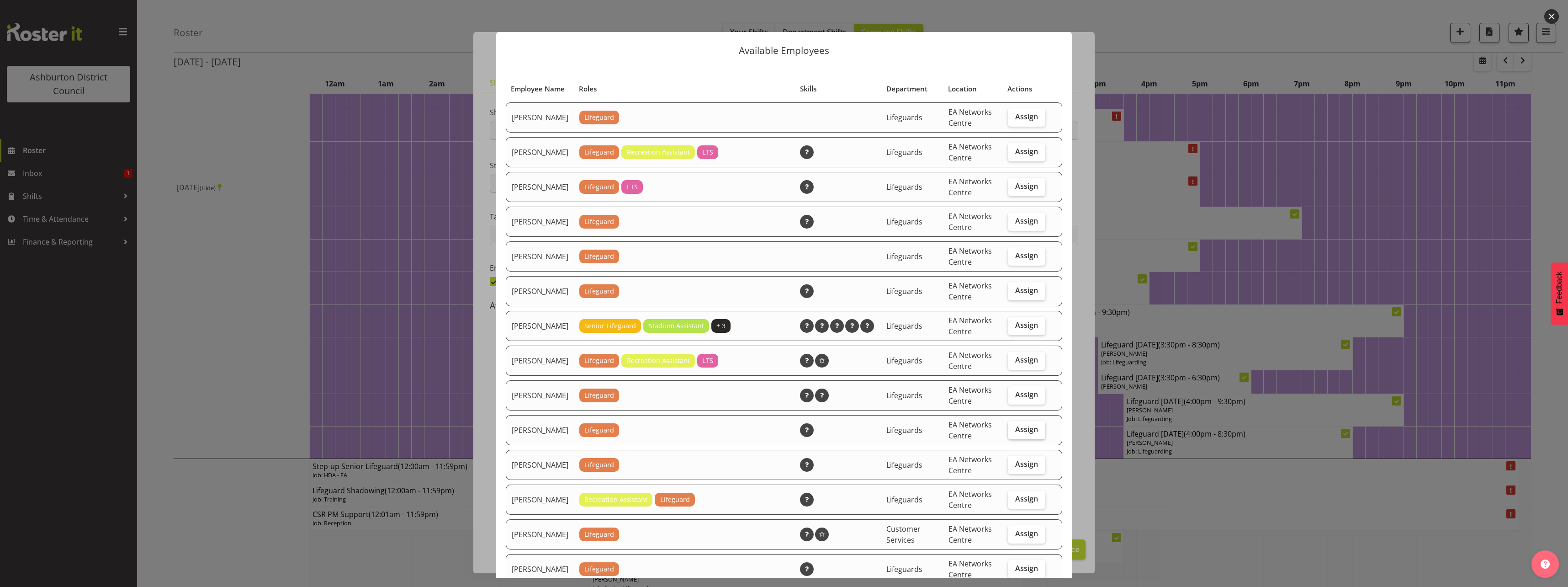
scroll to position [91, 0]
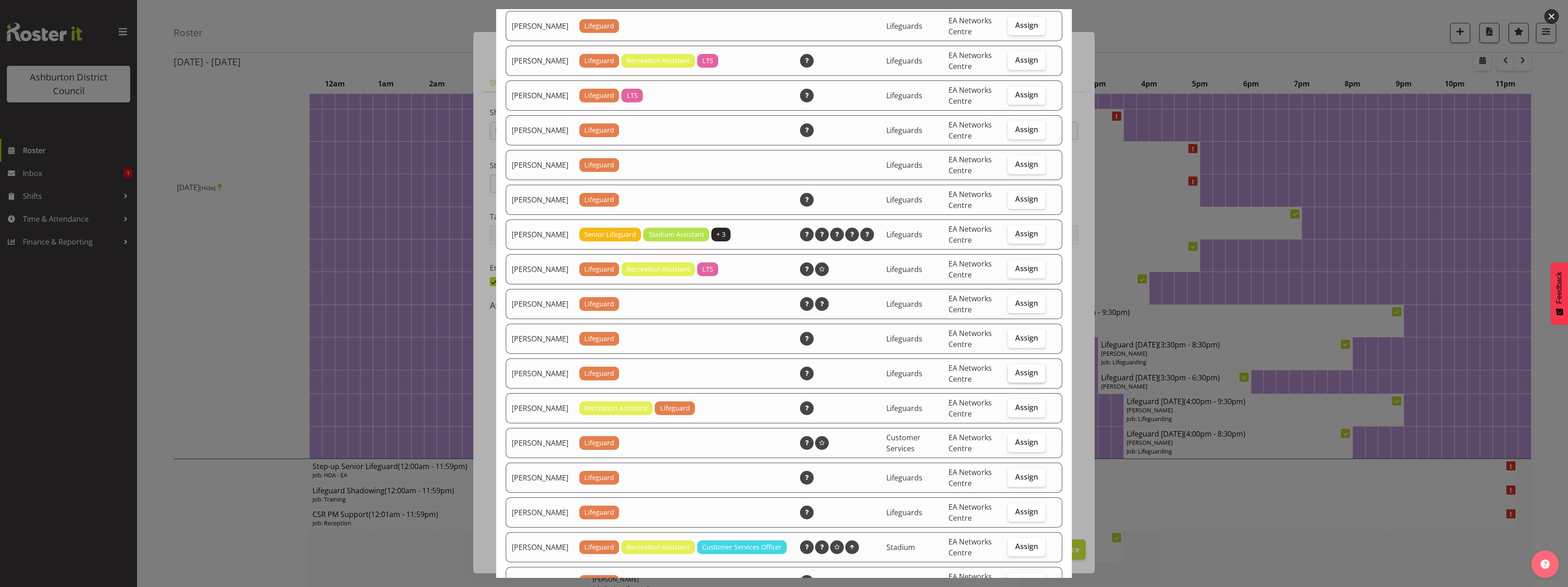
click at [1021, 377] on span "Assign" at bounding box center [1027, 372] width 23 height 9
click at [1014, 376] on input "Assign" at bounding box center [1011, 373] width 6 height 6
checkbox input "true"
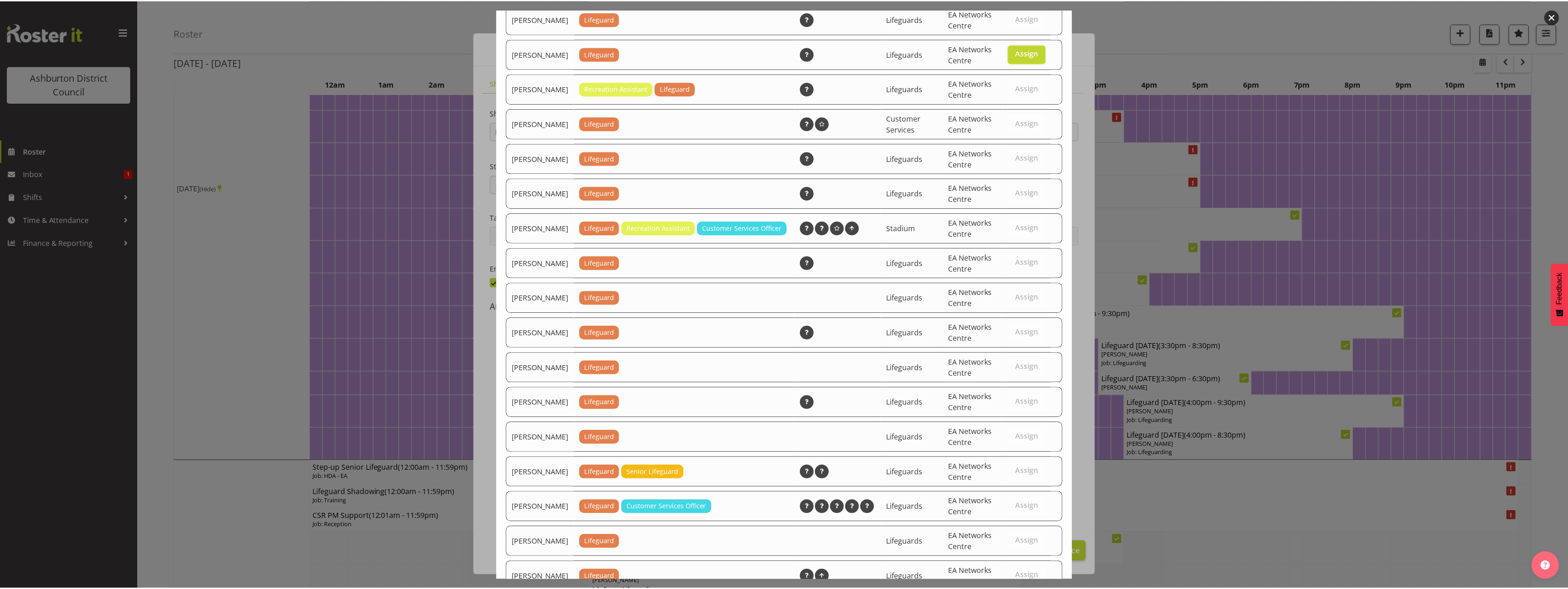
scroll to position [736, 0]
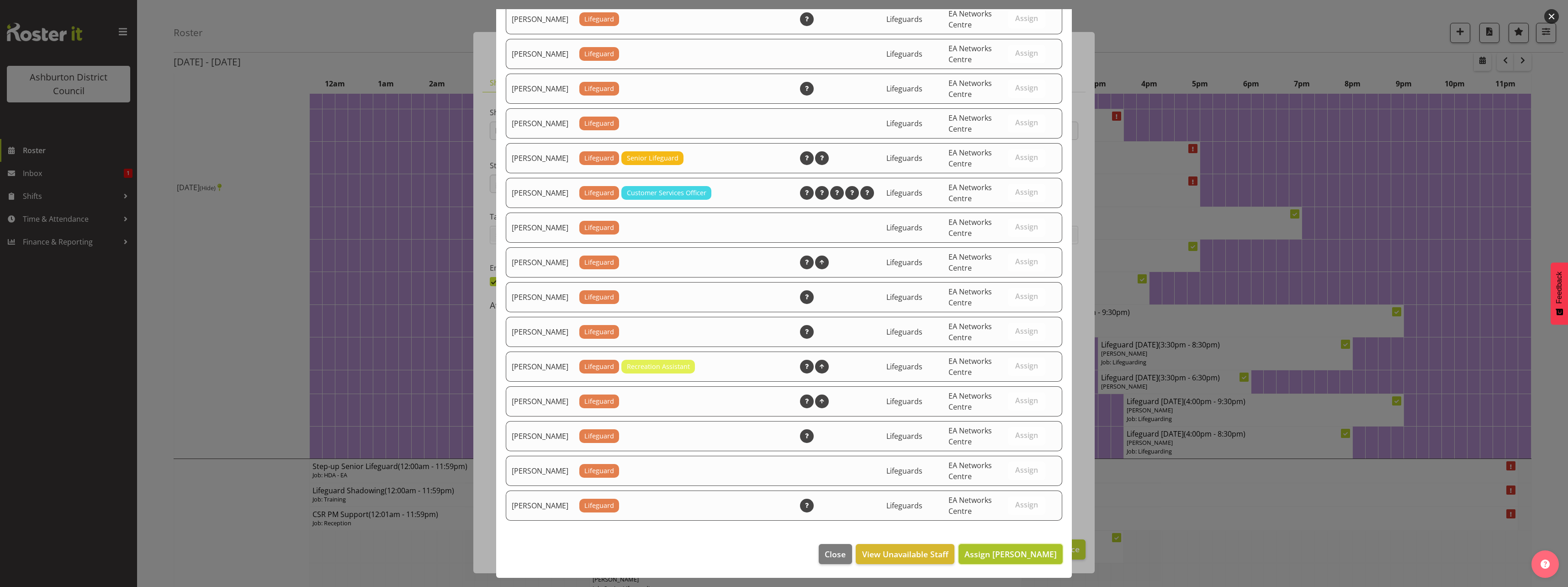
click at [1007, 558] on span "Assign [PERSON_NAME]" at bounding box center [1010, 554] width 93 height 11
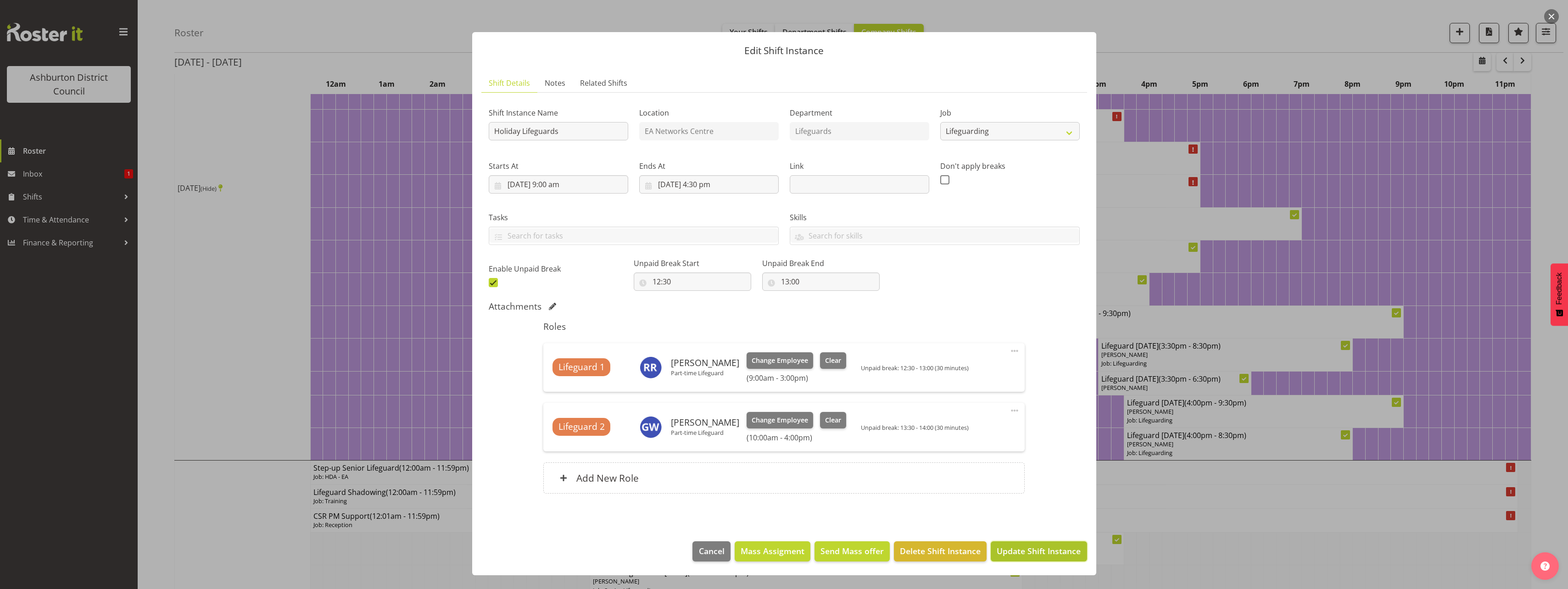
click at [1051, 557] on button "Update Shift Instance" at bounding box center [1039, 551] width 96 height 20
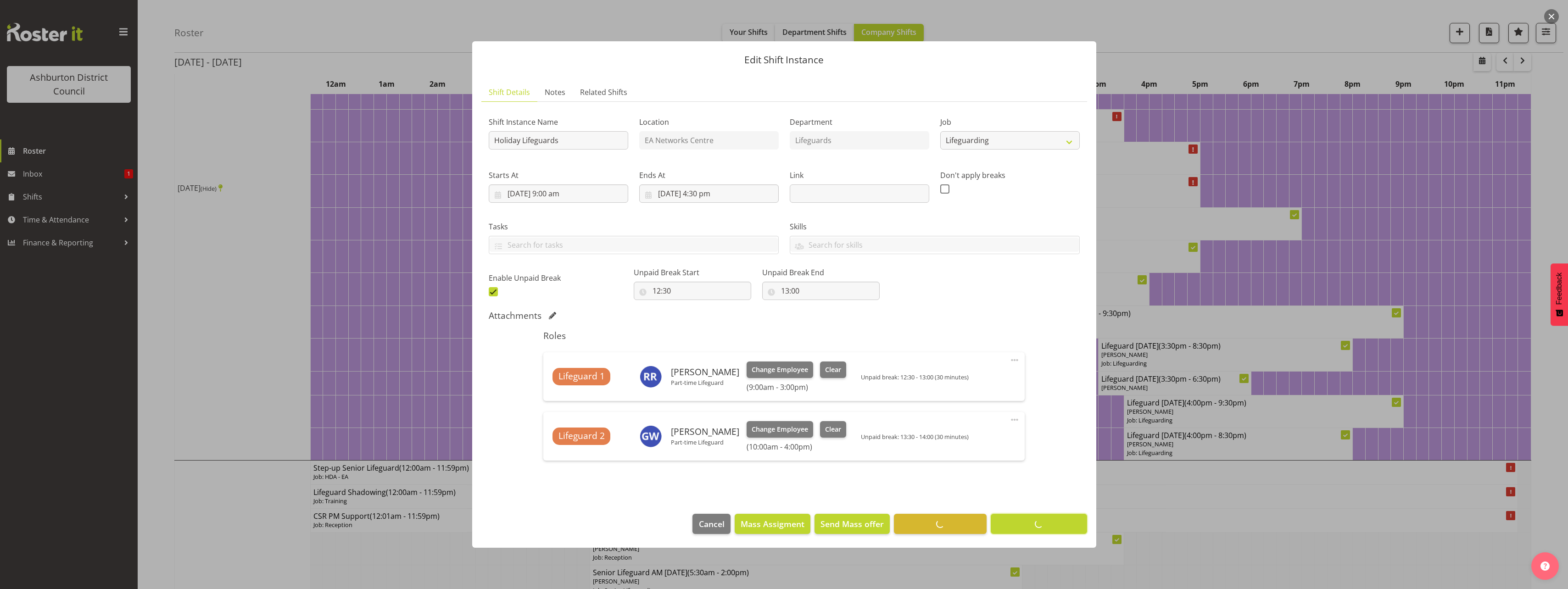
scroll to position [0, 0]
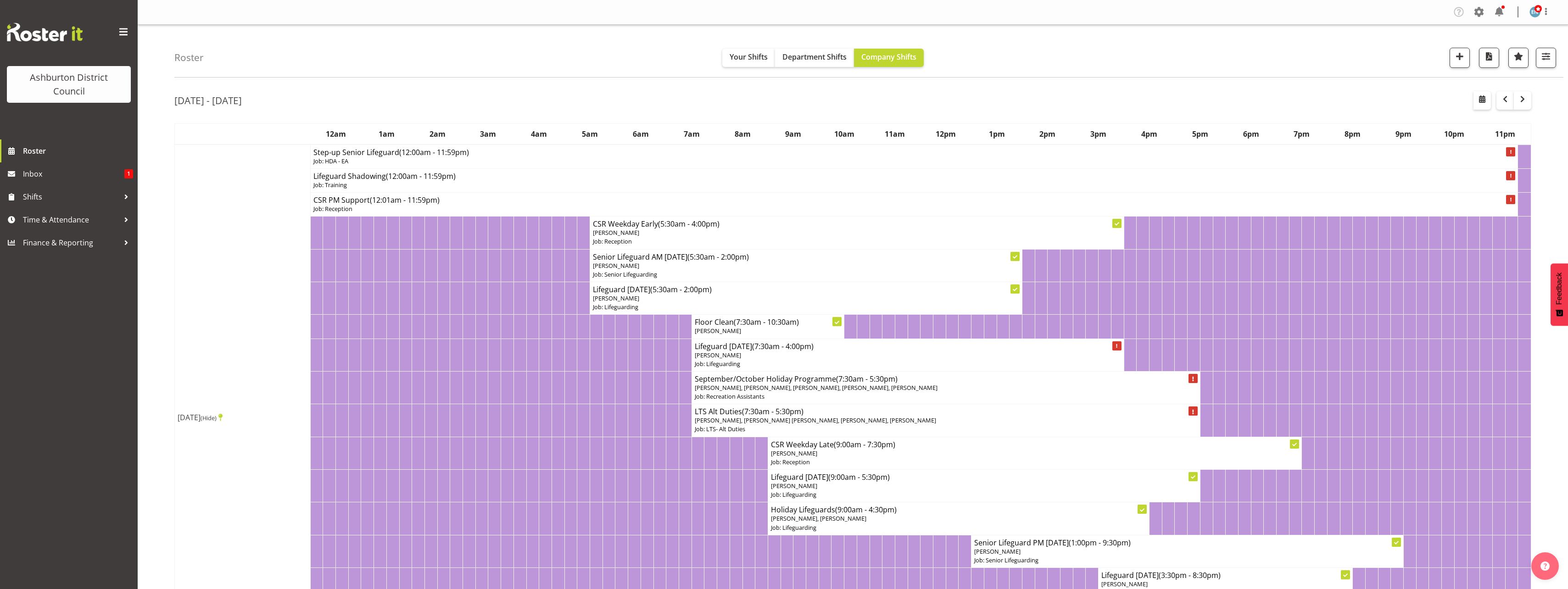
click at [185, 370] on td "[DATE] (Hide)" at bounding box center [243, 417] width 136 height 545
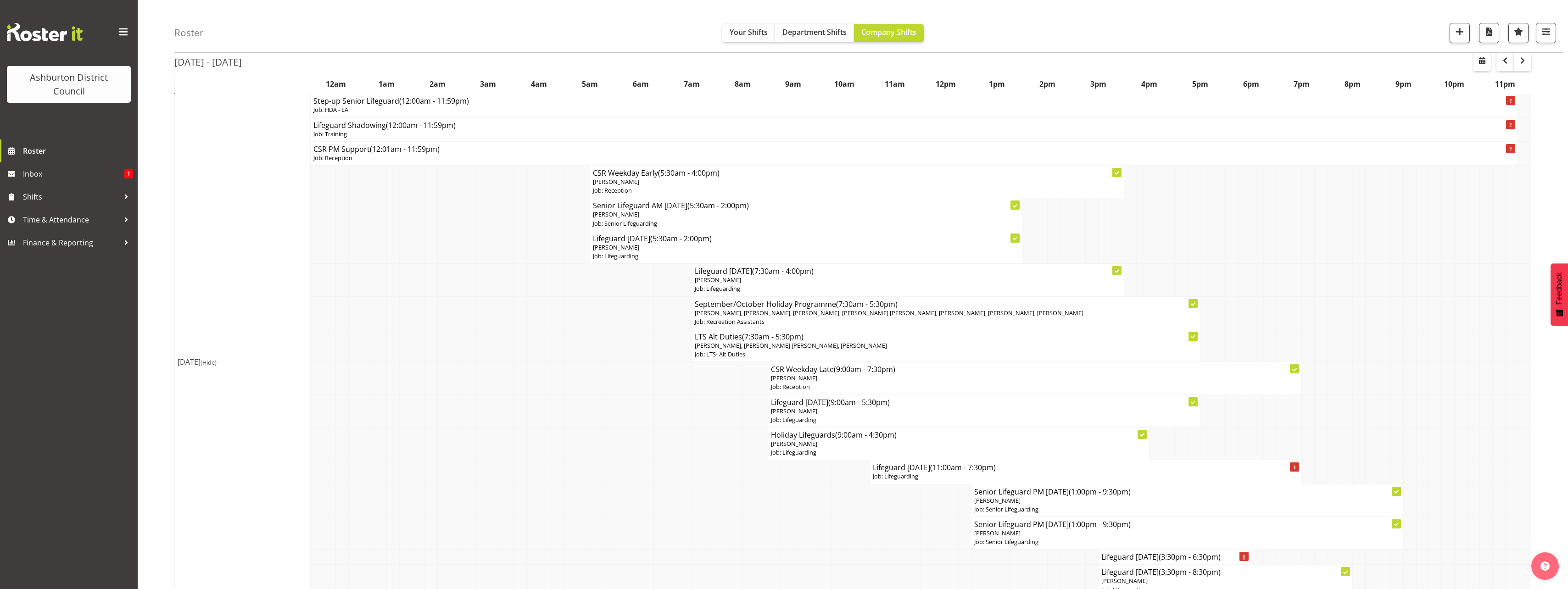
scroll to position [642, 0]
